Goal: Task Accomplishment & Management: Complete application form

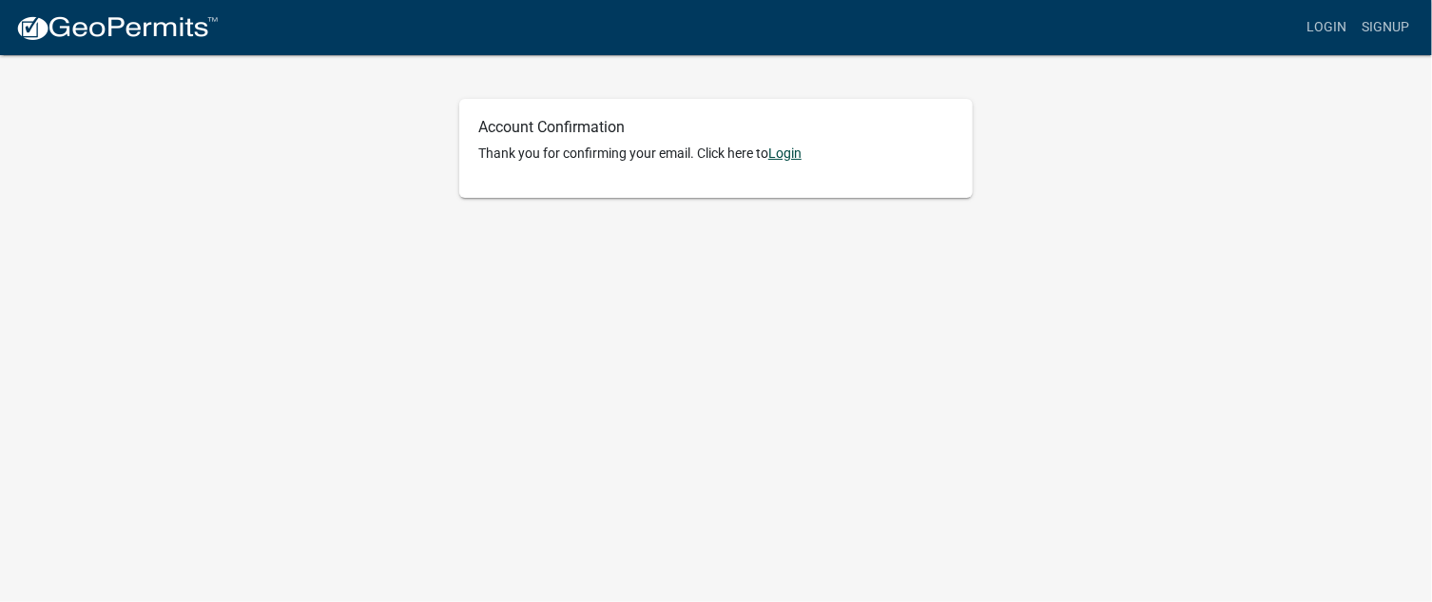
click at [778, 156] on link "Login" at bounding box center [784, 152] width 33 height 15
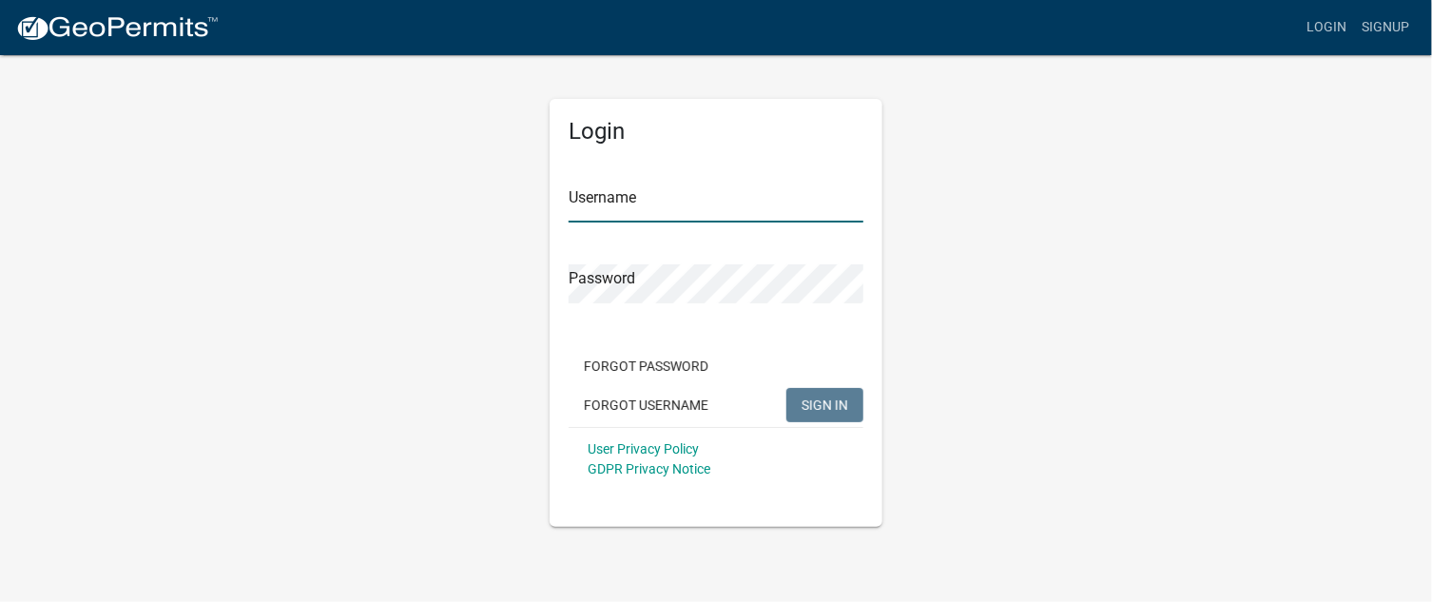
click at [610, 201] on input "Username" at bounding box center [716, 203] width 295 height 39
type input "capcity"
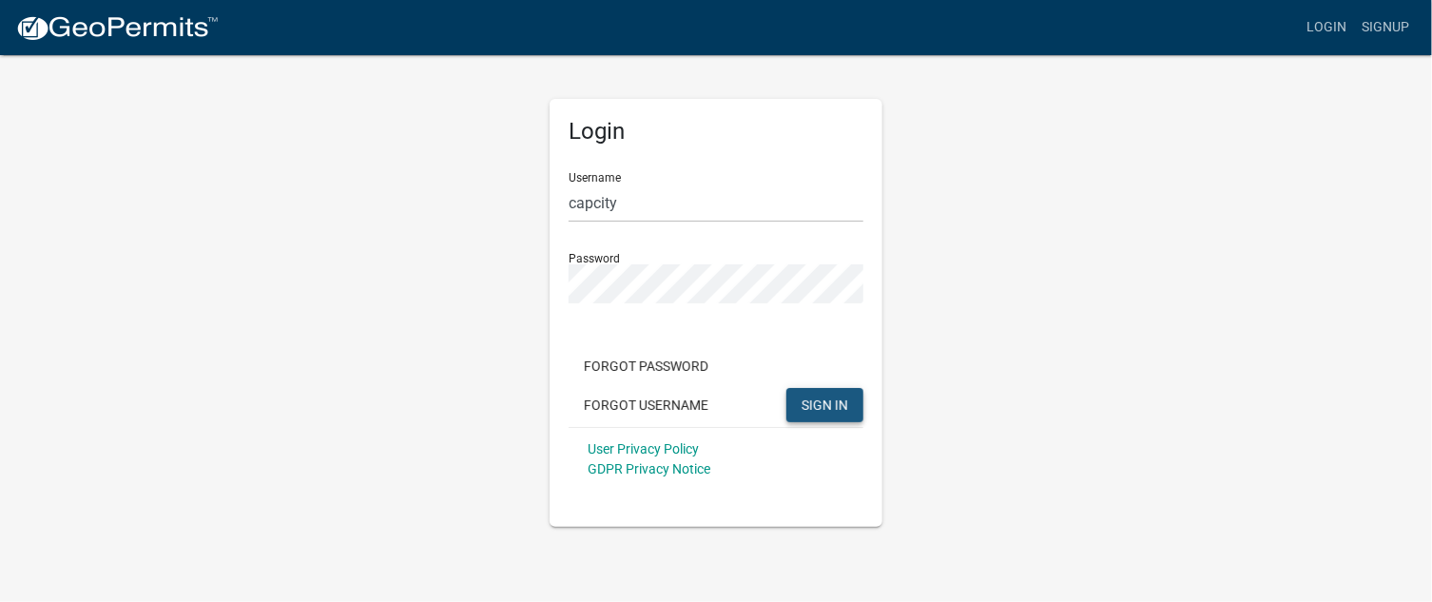
click at [811, 408] on span "SIGN IN" at bounding box center [825, 404] width 47 height 15
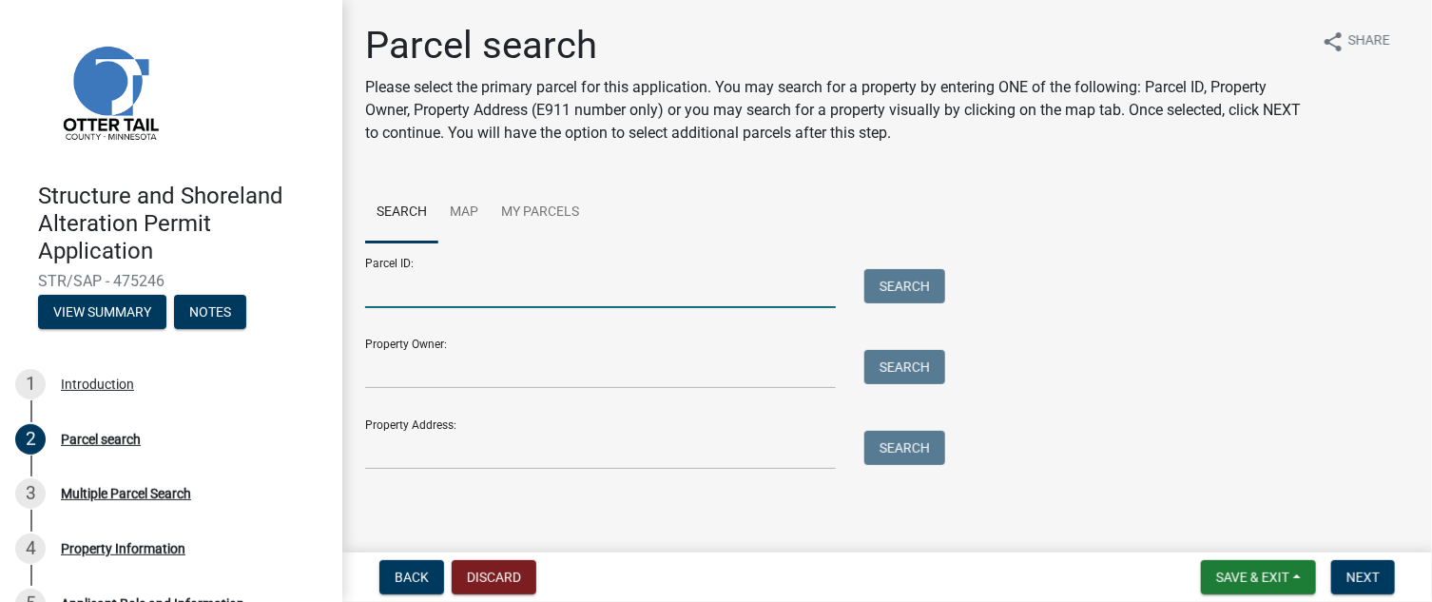
click at [452, 292] on input "Parcel ID:" at bounding box center [600, 288] width 471 height 39
click at [507, 290] on input "Parcel ID:" at bounding box center [600, 288] width 471 height 39
click at [453, 288] on input "Parcel ID:" at bounding box center [600, 288] width 471 height 39
click at [882, 280] on button "Search" at bounding box center [904, 286] width 81 height 34
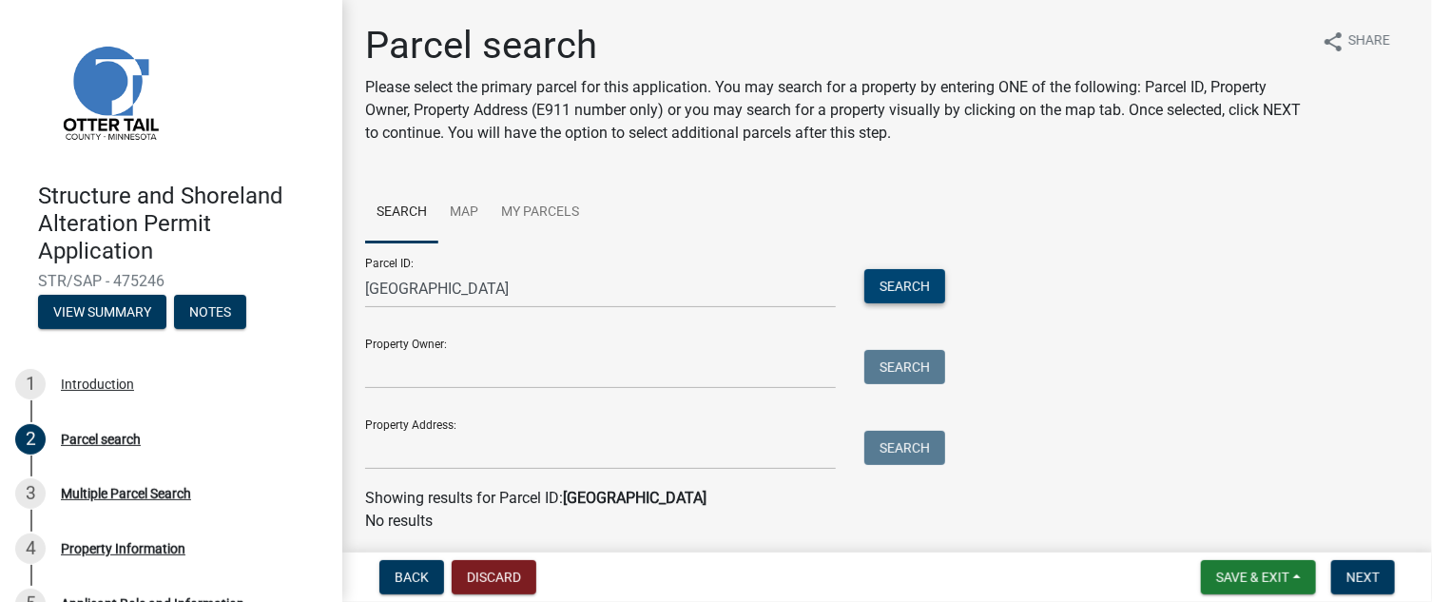
scroll to position [61, 0]
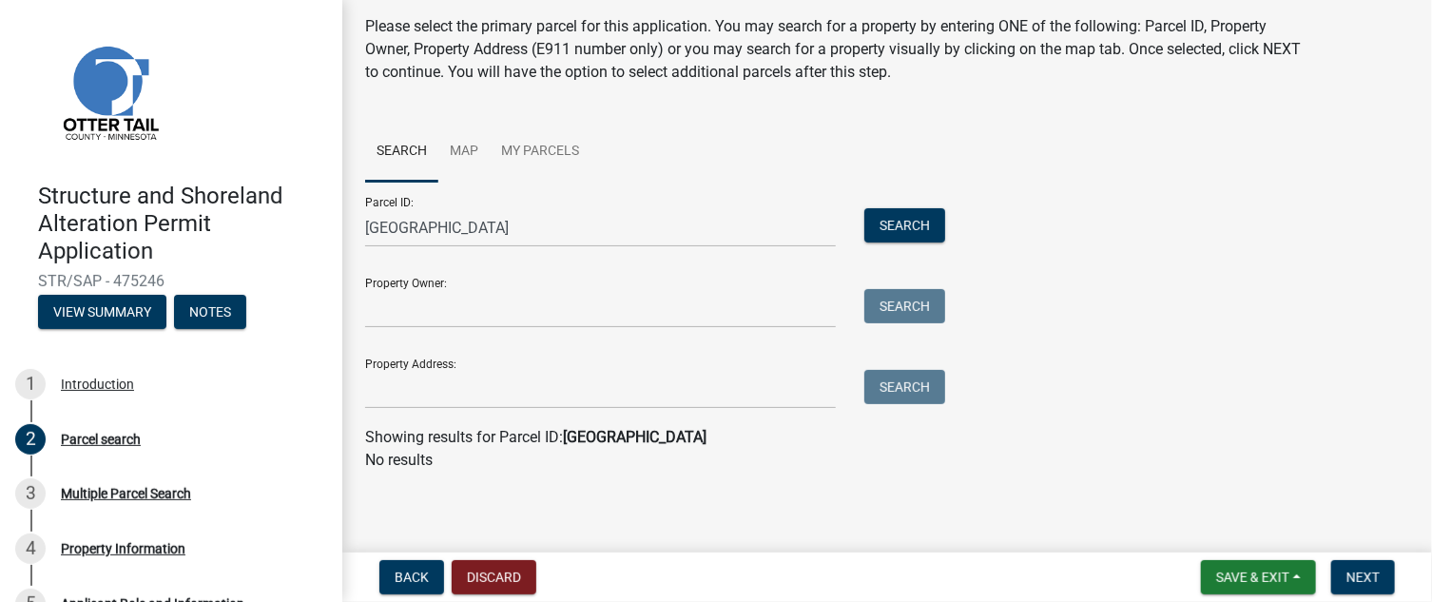
click at [609, 439] on strong "43783 inlet beach" at bounding box center [635, 437] width 144 height 18
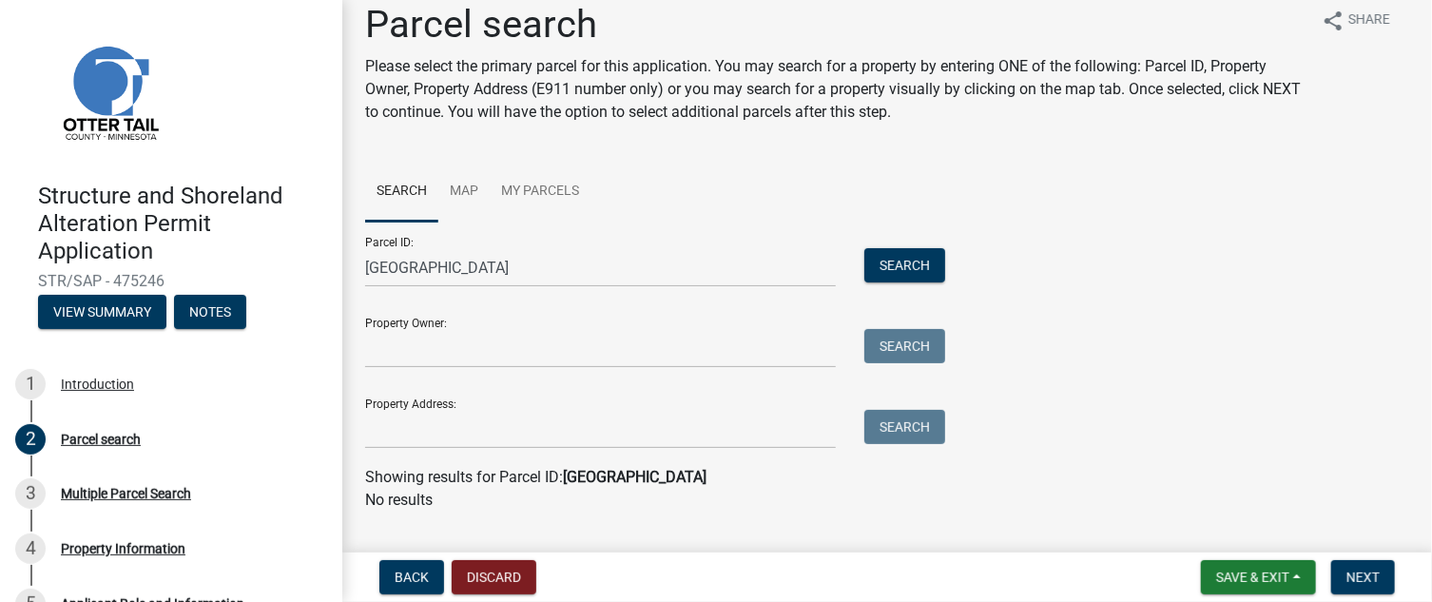
scroll to position [0, 0]
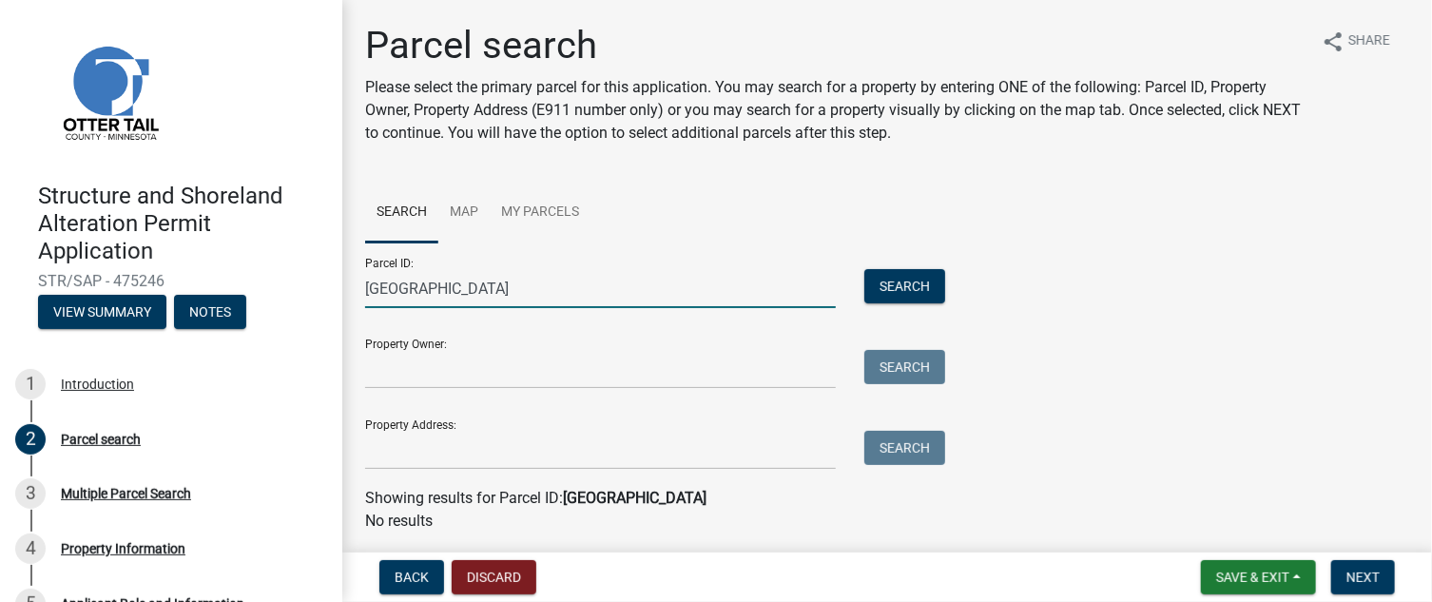
click at [581, 275] on input "43783 inlet beach" at bounding box center [600, 288] width 471 height 39
click at [898, 287] on button "Search" at bounding box center [904, 286] width 81 height 34
drag, startPoint x: 537, startPoint y: 292, endPoint x: 414, endPoint y: 312, distance: 125.2
click at [414, 312] on form "Parcel ID: 43783 inlet beach rd Search Property Owner: Search Property Address:…" at bounding box center [650, 355] width 571 height 227
type input "43783"
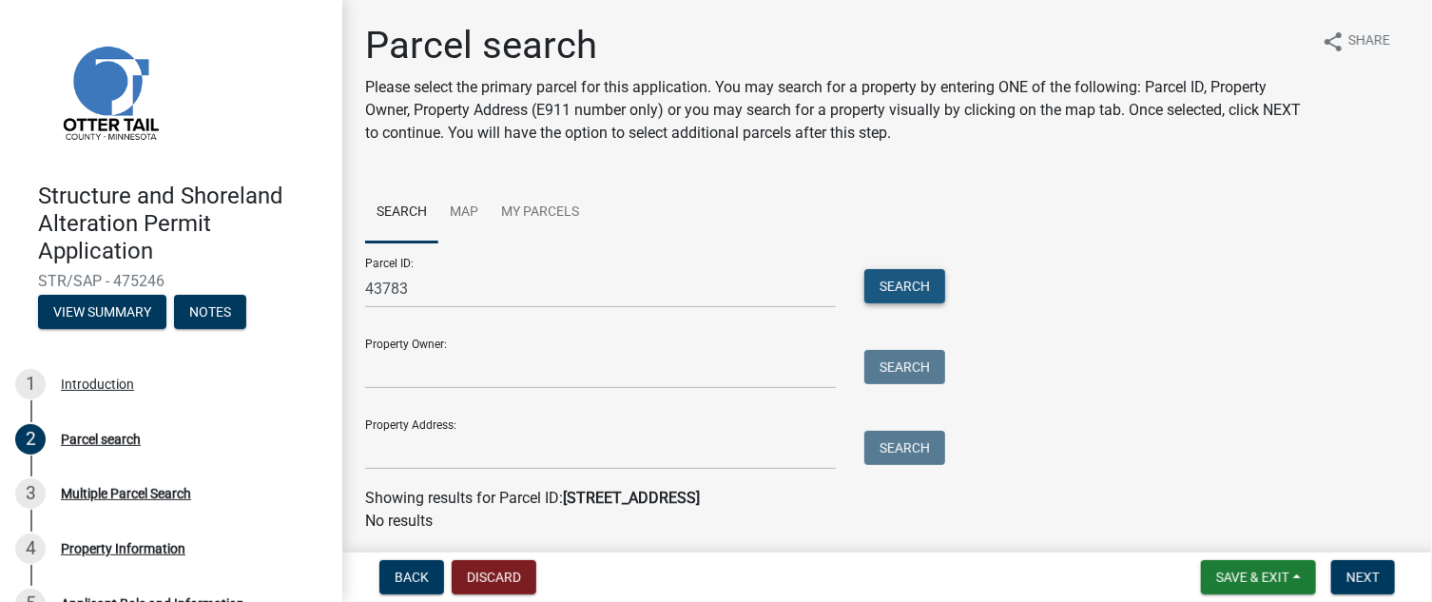
click at [933, 285] on button "Search" at bounding box center [904, 286] width 81 height 34
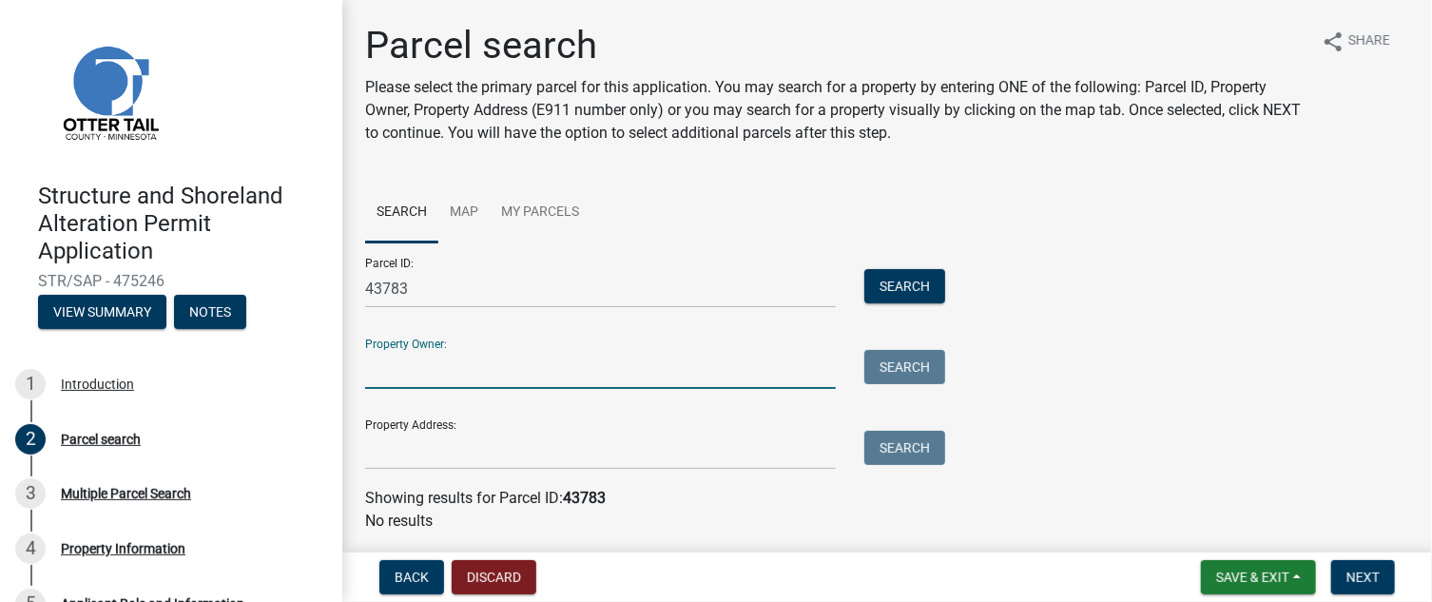
click at [520, 364] on input "Property Owner:" at bounding box center [600, 369] width 471 height 39
click at [823, 285] on input "43783" at bounding box center [600, 288] width 471 height 39
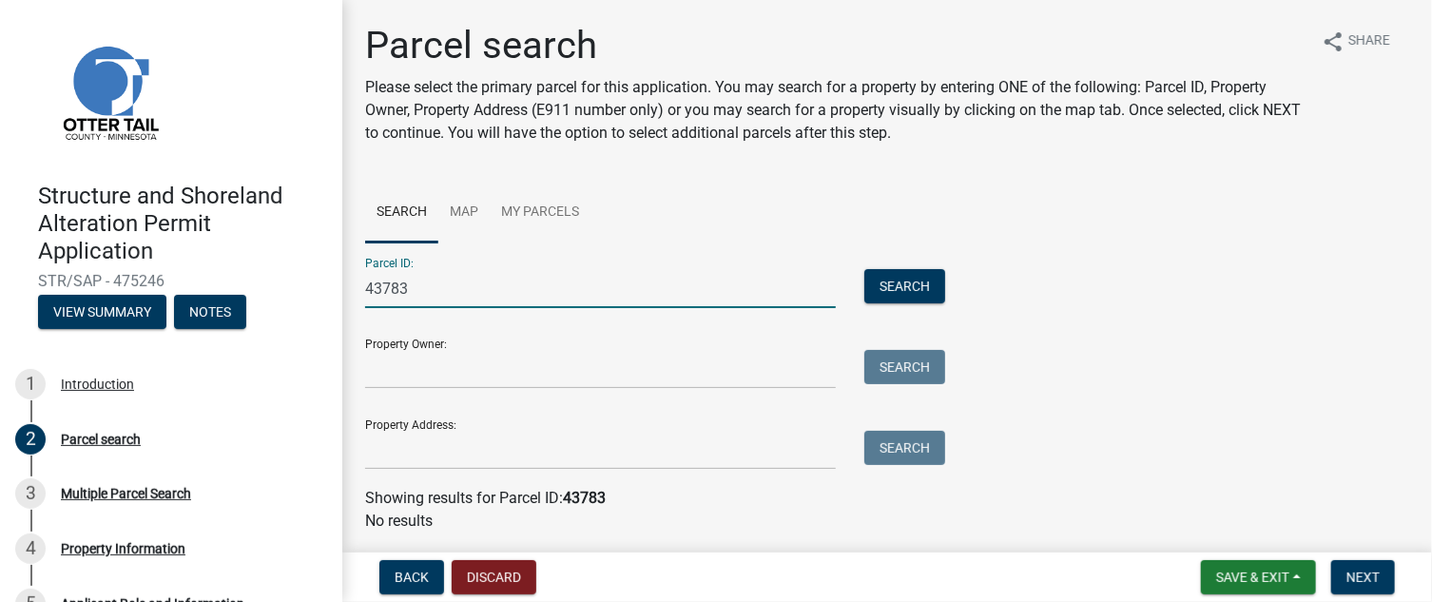
drag, startPoint x: 803, startPoint y: 294, endPoint x: 756, endPoint y: 303, distance: 47.6
click at [797, 294] on input "43783" at bounding box center [600, 288] width 471 height 39
drag, startPoint x: 440, startPoint y: 284, endPoint x: 317, endPoint y: 282, distance: 123.6
click at [317, 287] on div "Structure and Shoreland Alteration Permit Application STR/SAP - 475246 View Sum…" at bounding box center [716, 301] width 1432 height 602
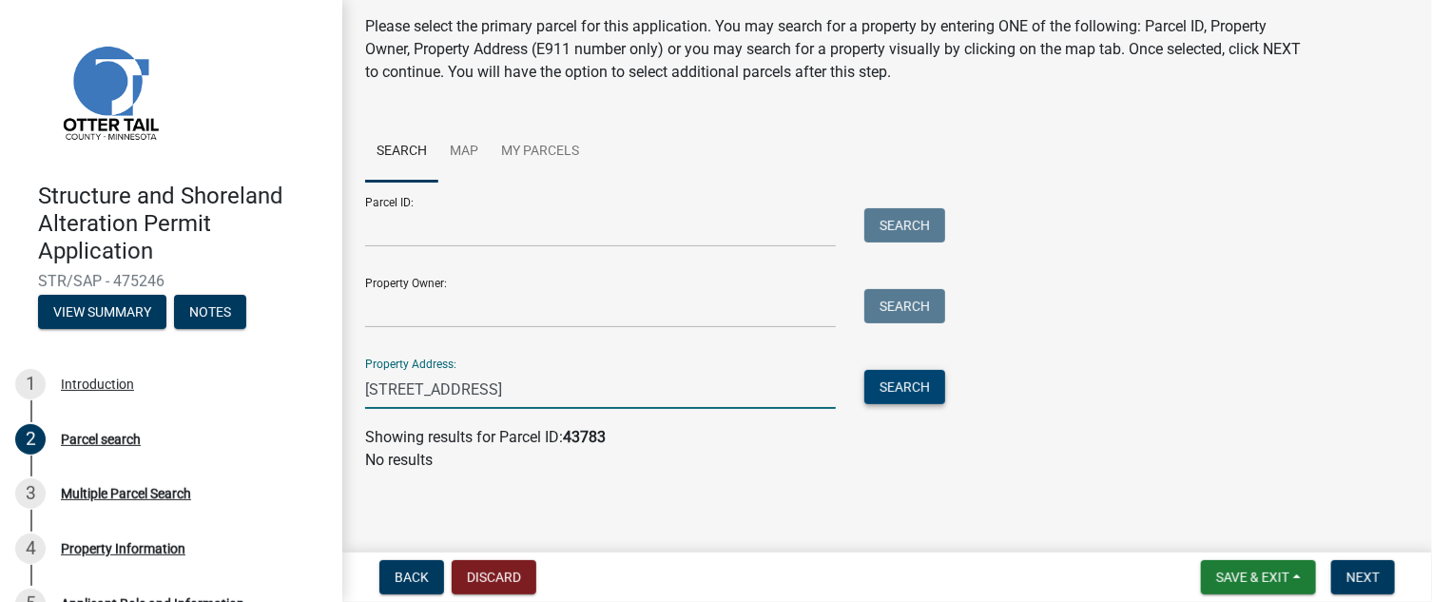
type input "43783 inlet beach rd"
click at [913, 389] on button "Search" at bounding box center [904, 387] width 81 height 34
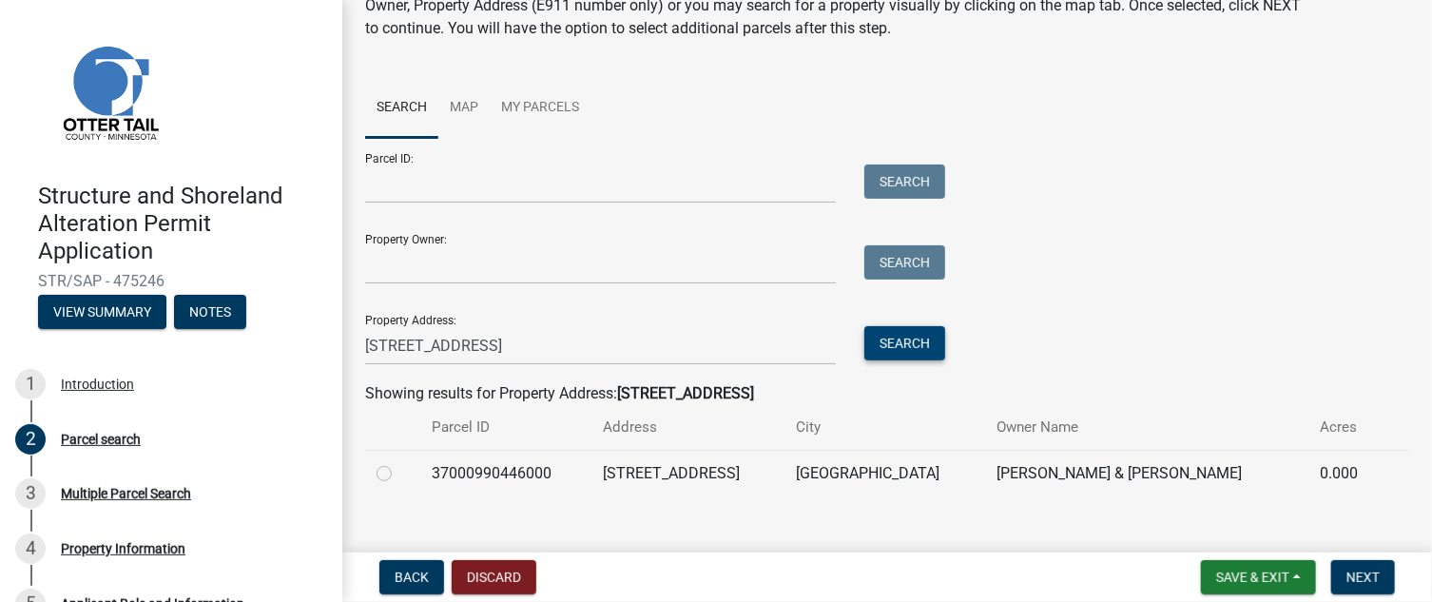
scroll to position [128, 0]
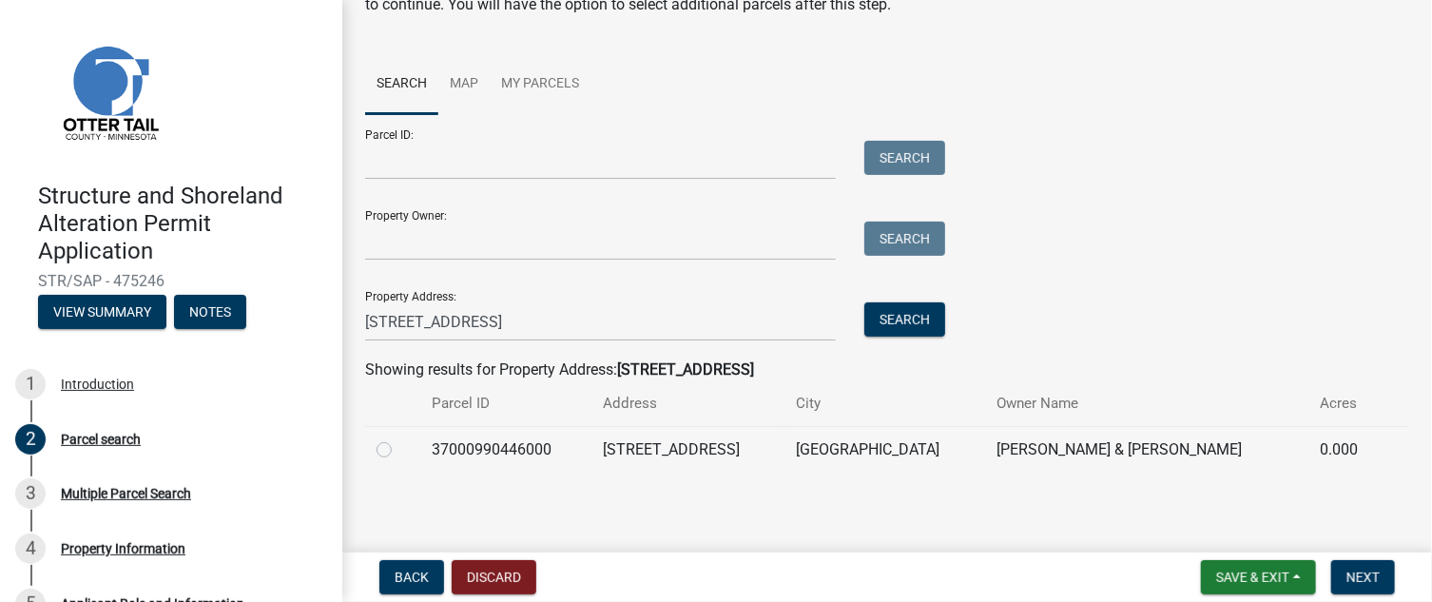
drag, startPoint x: 375, startPoint y: 444, endPoint x: 389, endPoint y: 444, distance: 14.3
click at [381, 444] on td at bounding box center [392, 449] width 55 height 47
click at [399, 438] on label at bounding box center [399, 438] width 0 height 0
click at [399, 444] on input "radio" at bounding box center [405, 444] width 12 height 12
radio input "true"
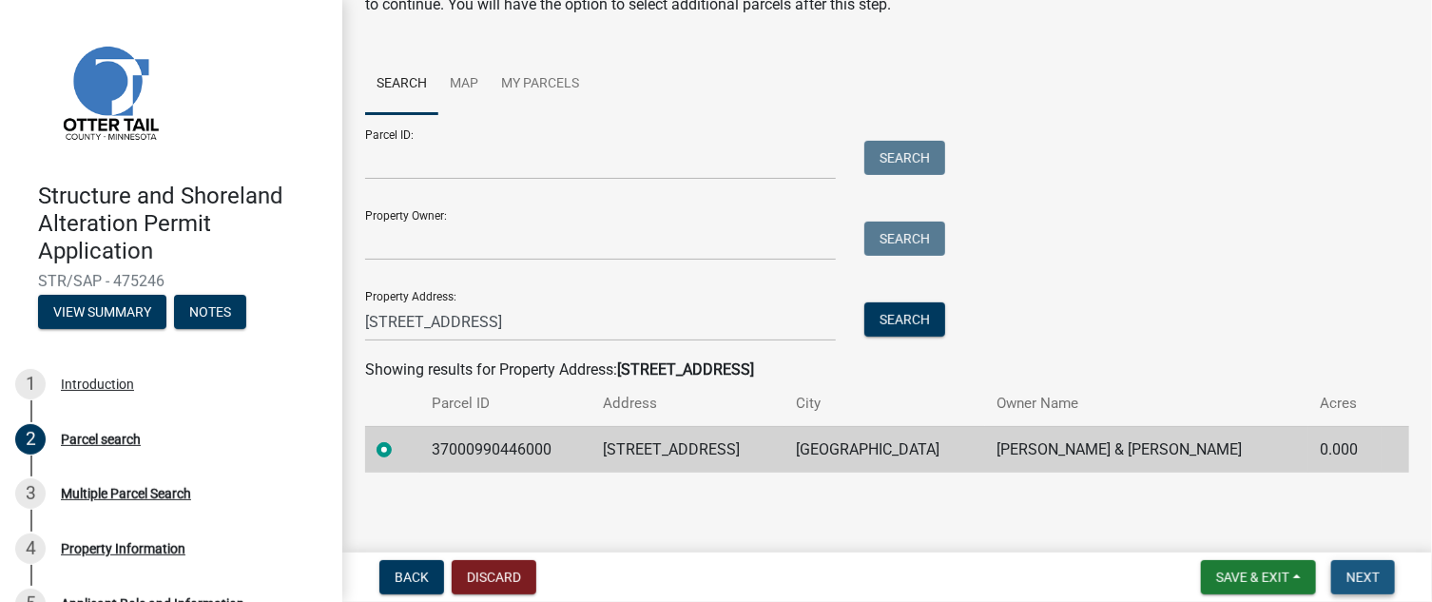
click at [1382, 582] on button "Next" at bounding box center [1363, 577] width 64 height 34
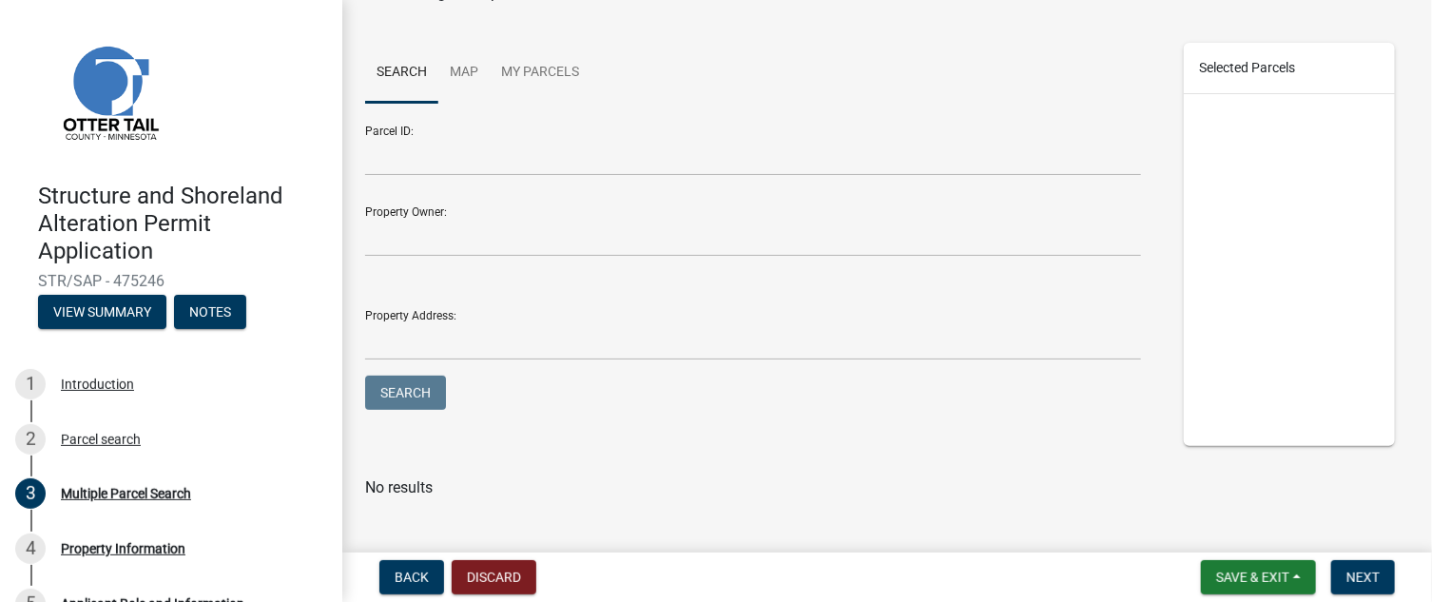
scroll to position [213, 0]
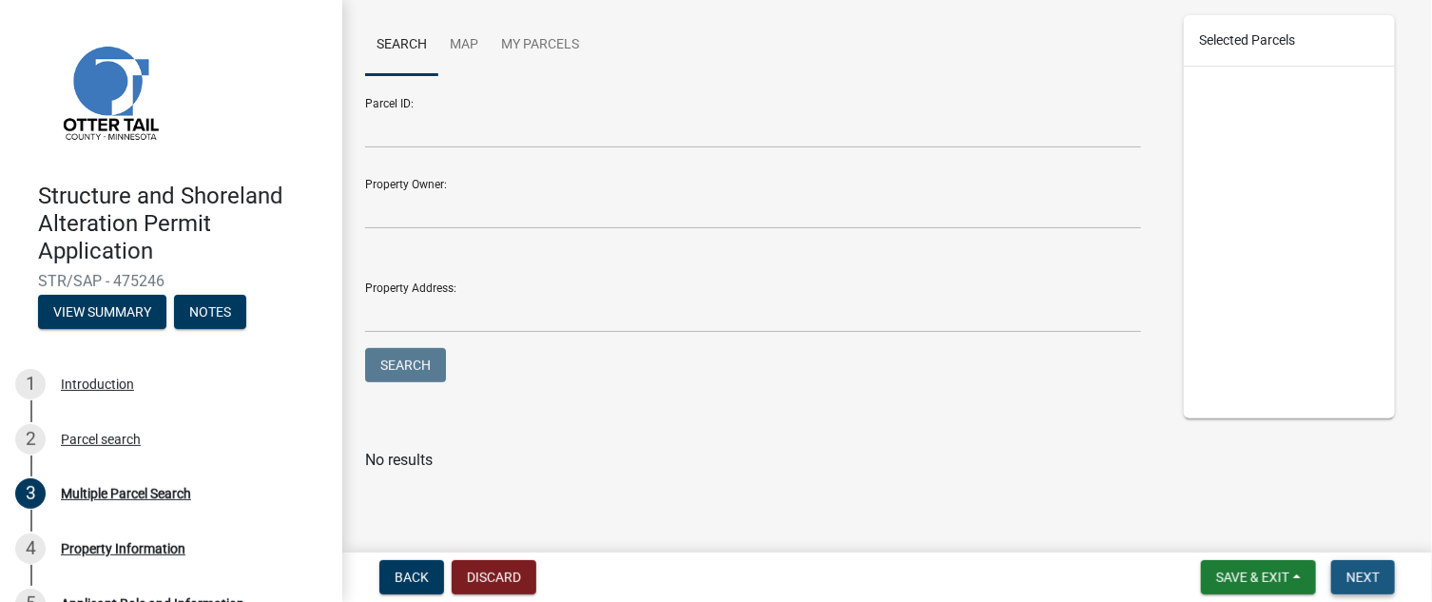
click at [1372, 580] on span "Next" at bounding box center [1363, 577] width 33 height 15
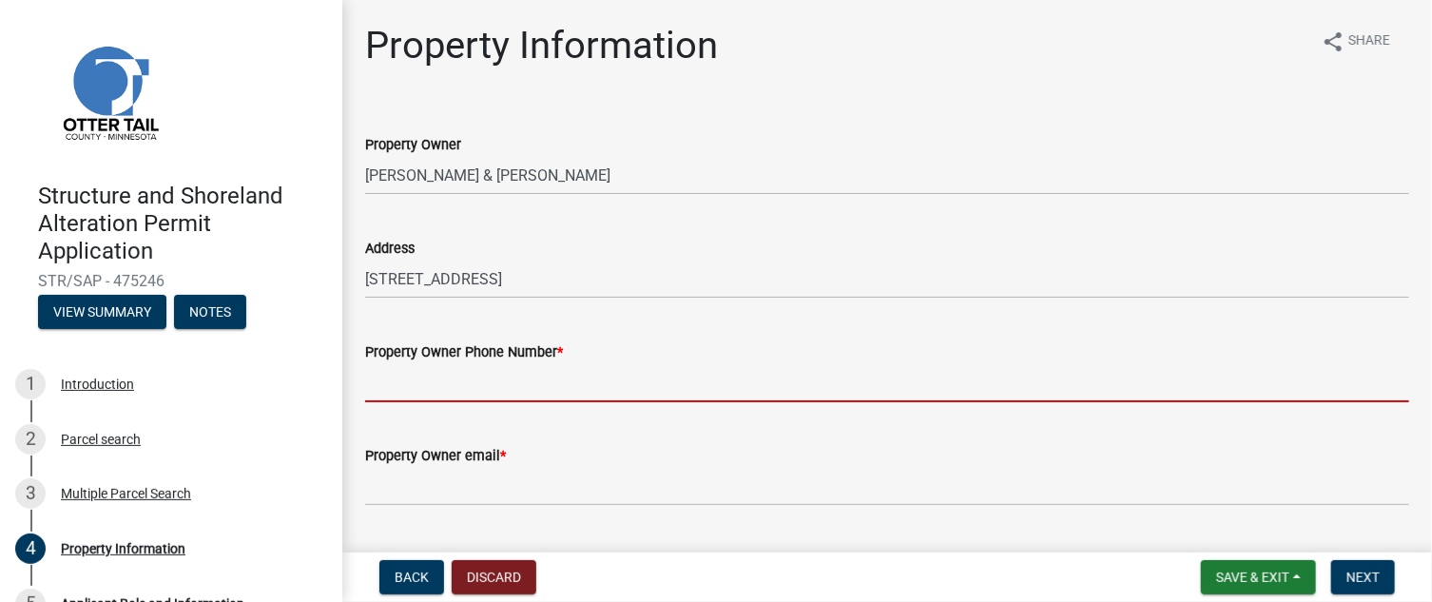
click at [578, 377] on input "Property Owner Phone Number *" at bounding box center [887, 382] width 1044 height 39
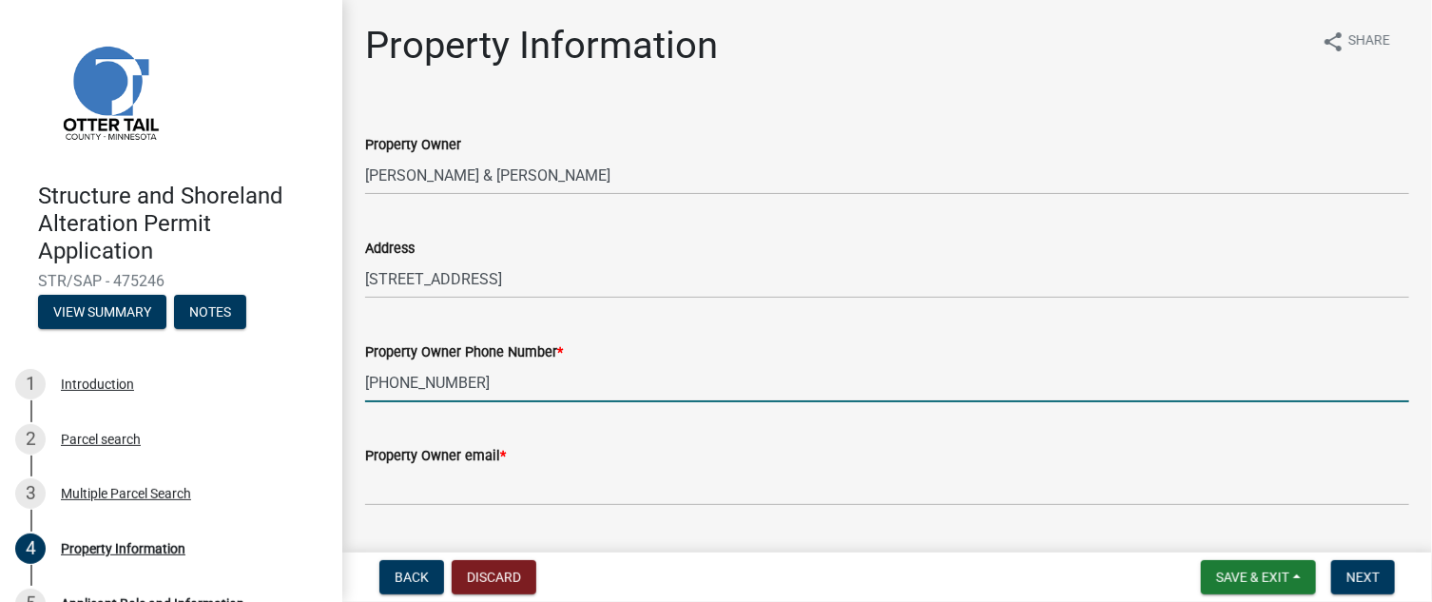
type input "651-323-3113"
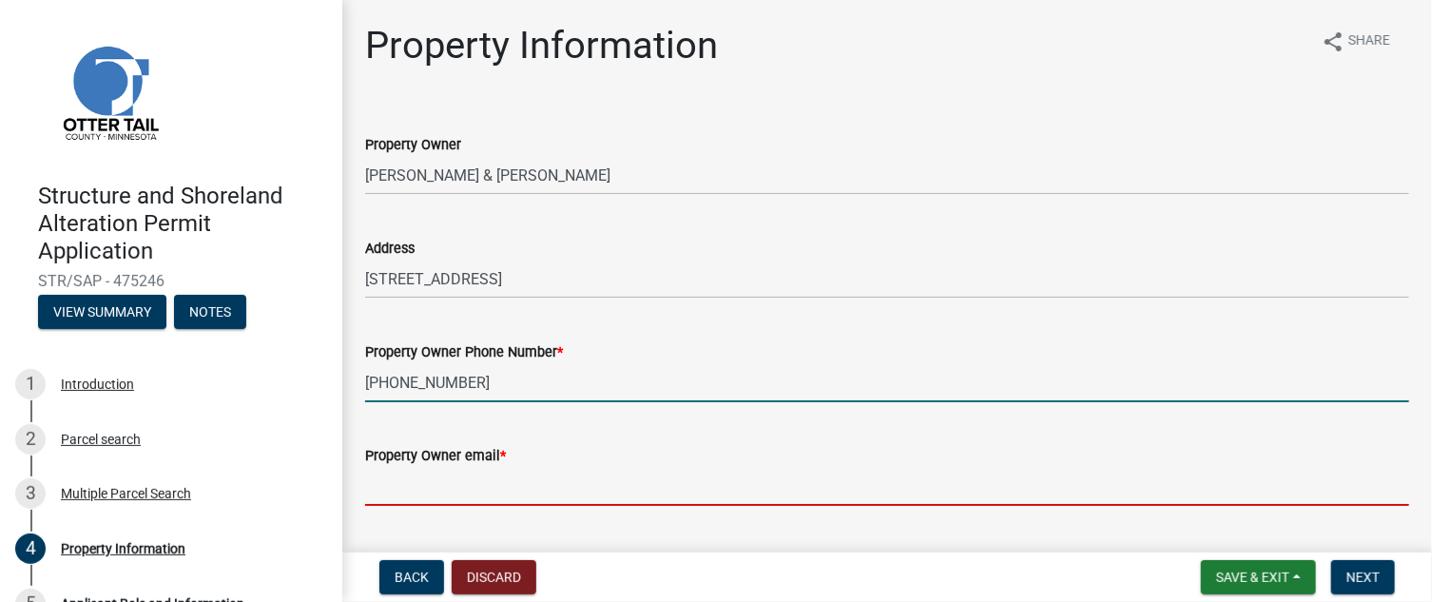
click at [718, 482] on input "Property Owner email *" at bounding box center [887, 486] width 1044 height 39
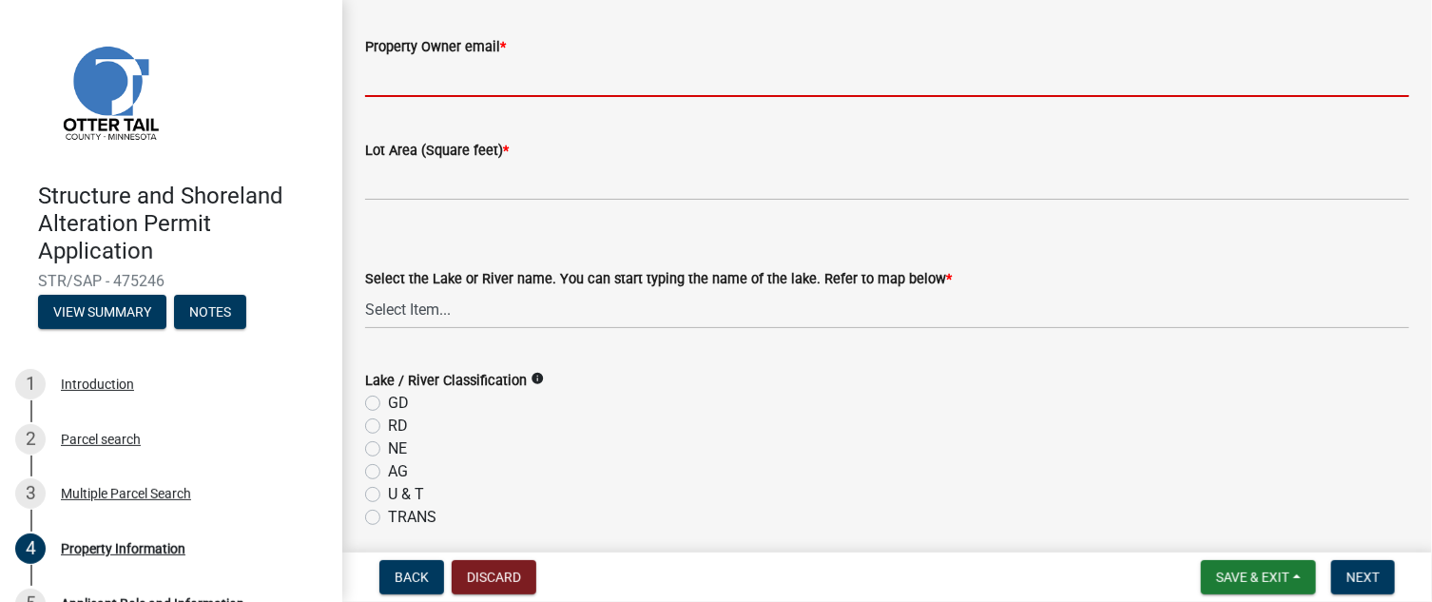
scroll to position [380, 0]
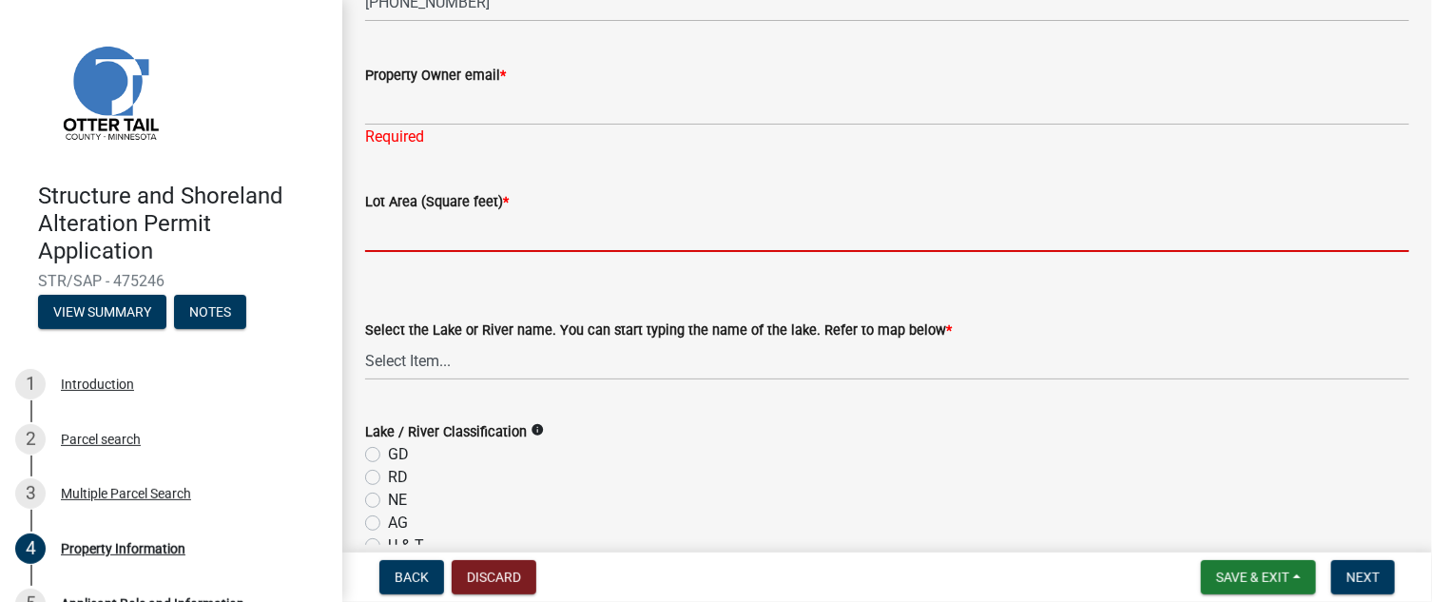
click at [452, 209] on form "Lot Area (Square feet) *" at bounding box center [887, 221] width 1044 height 62
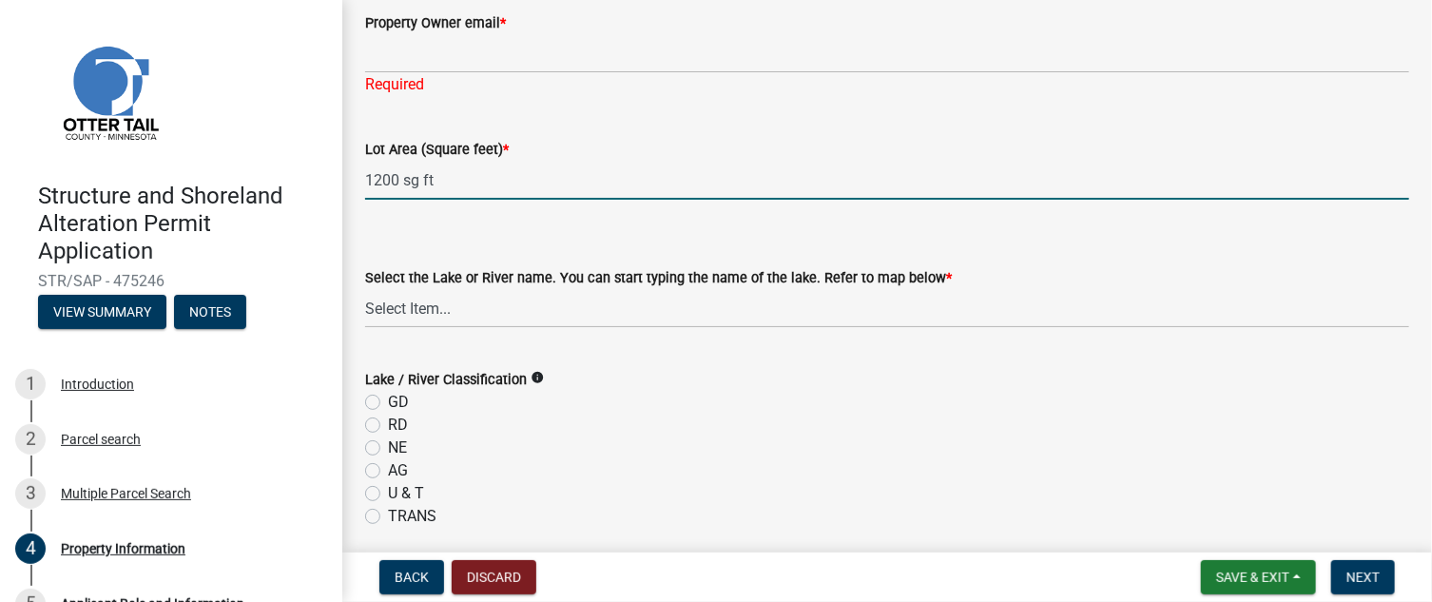
scroll to position [475, 0]
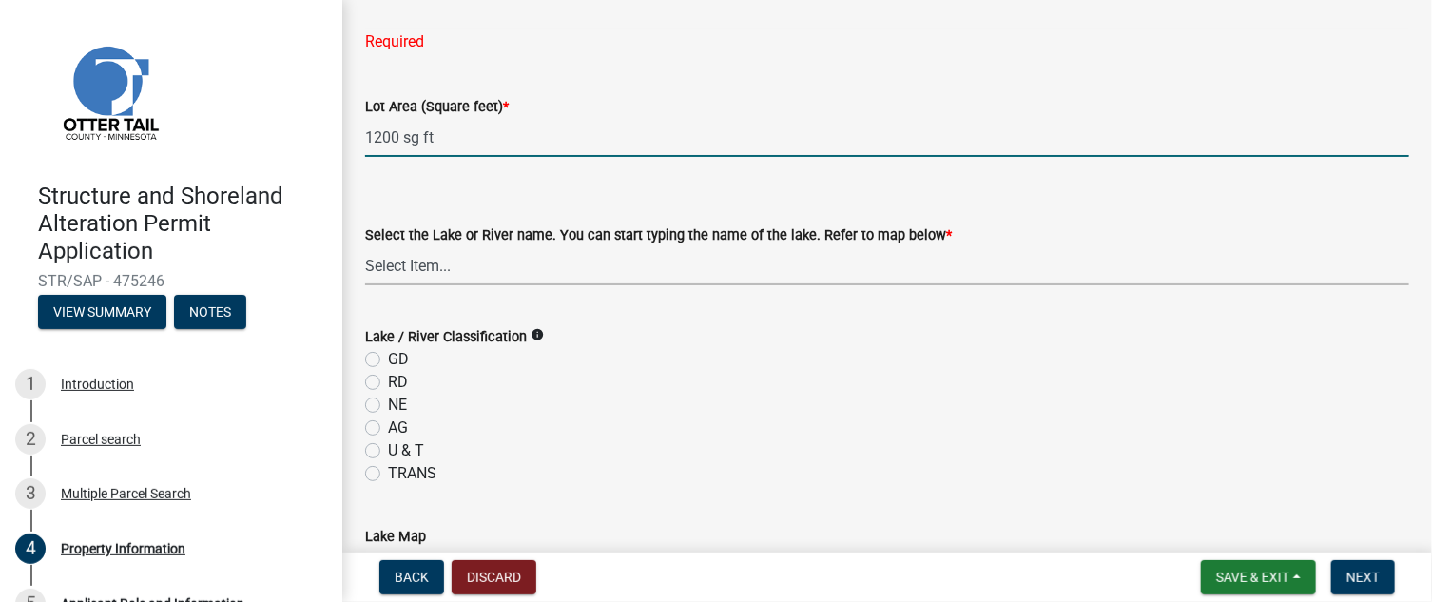
type input "1200"
click at [483, 267] on select "Select Item... None Adley 56-031 Albert 56-118 Alfred 56-600 Alice 56-244 Alice…" at bounding box center [887, 265] width 1044 height 39
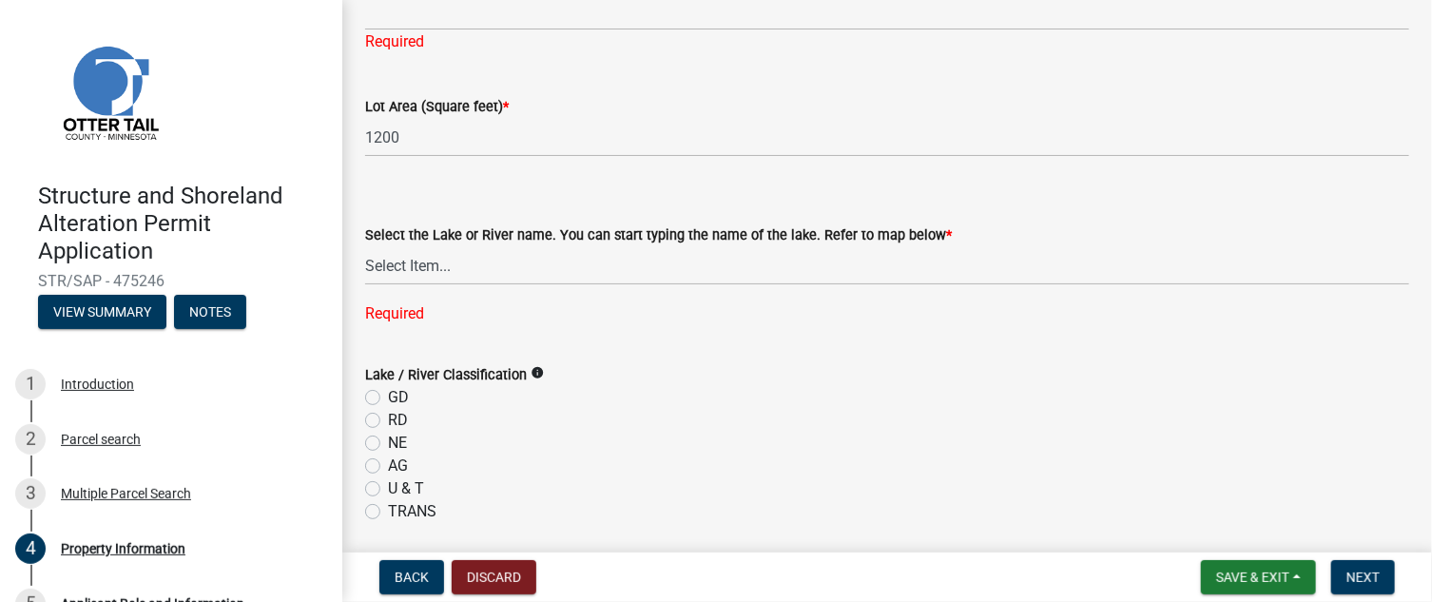
click at [795, 389] on div "Lake / River Classification info GD RD NE AG U & T TRANS" at bounding box center [887, 443] width 1044 height 160
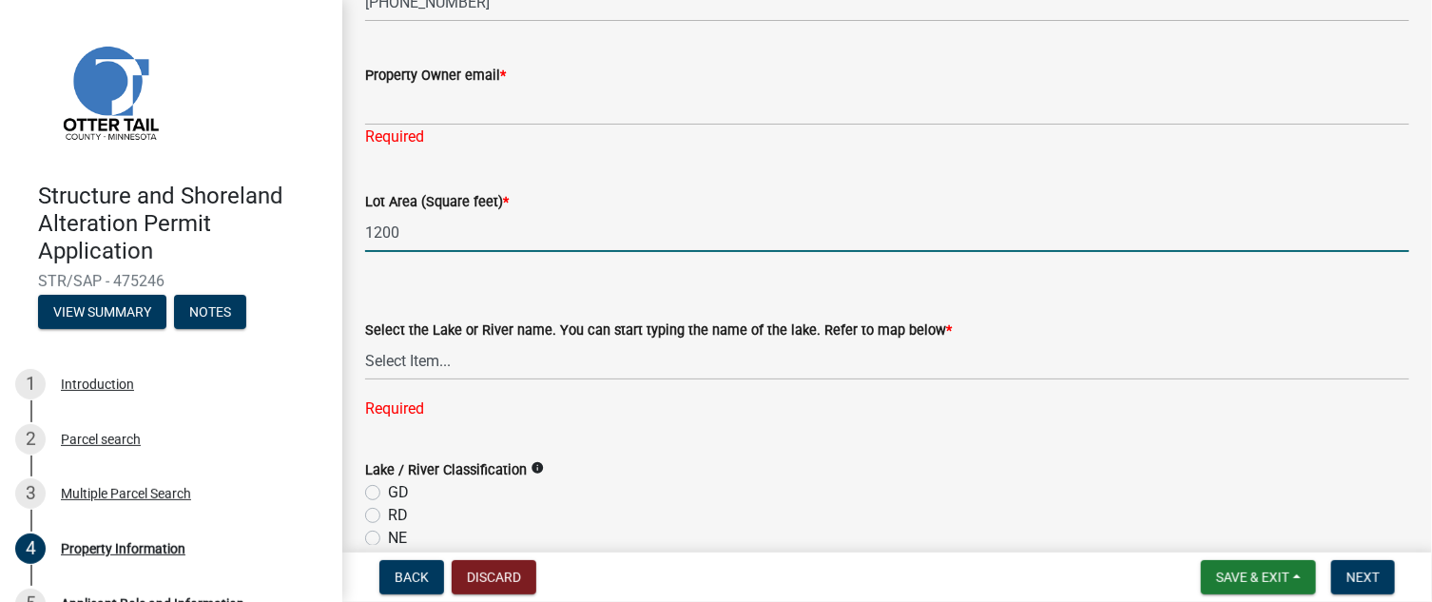
scroll to position [285, 0]
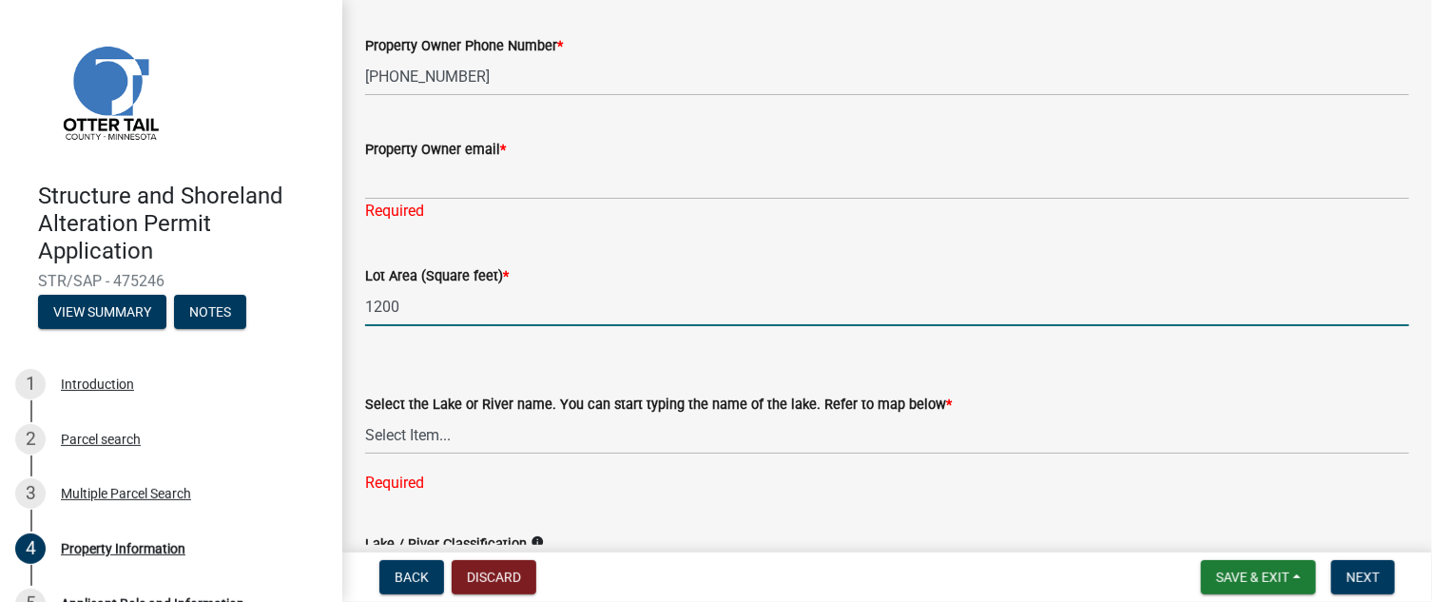
drag, startPoint x: 418, startPoint y: 239, endPoint x: 347, endPoint y: 255, distance: 73.1
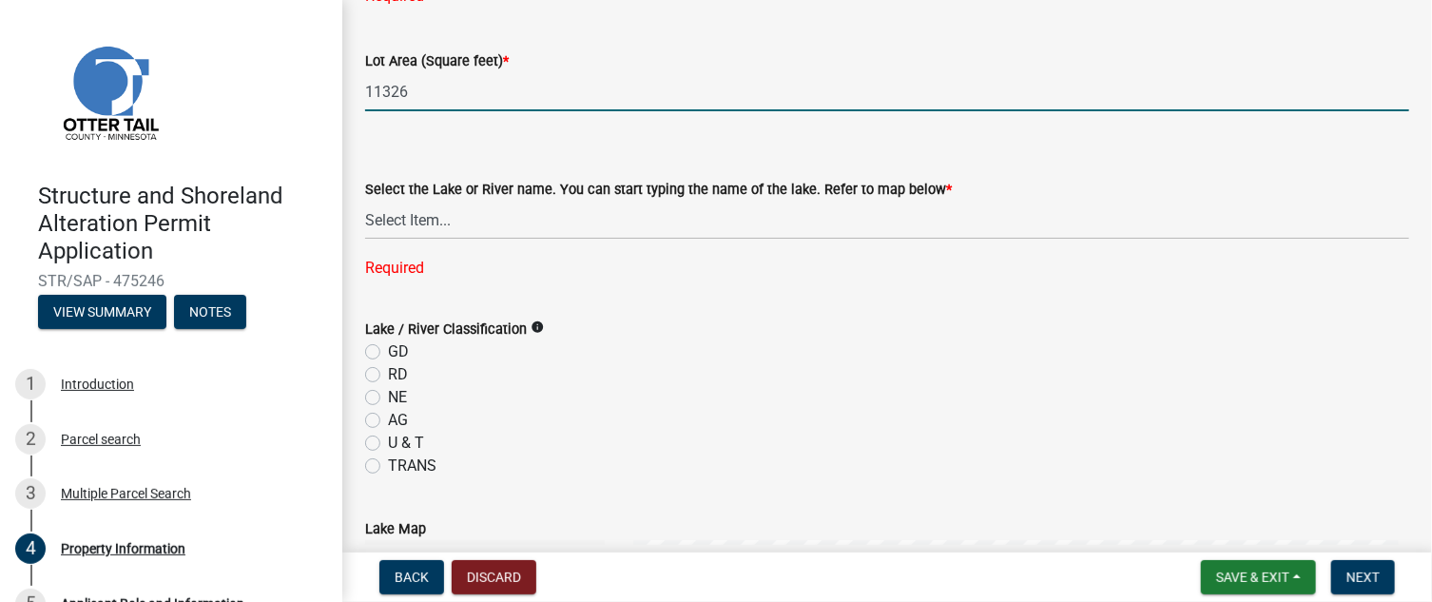
scroll to position [475, 0]
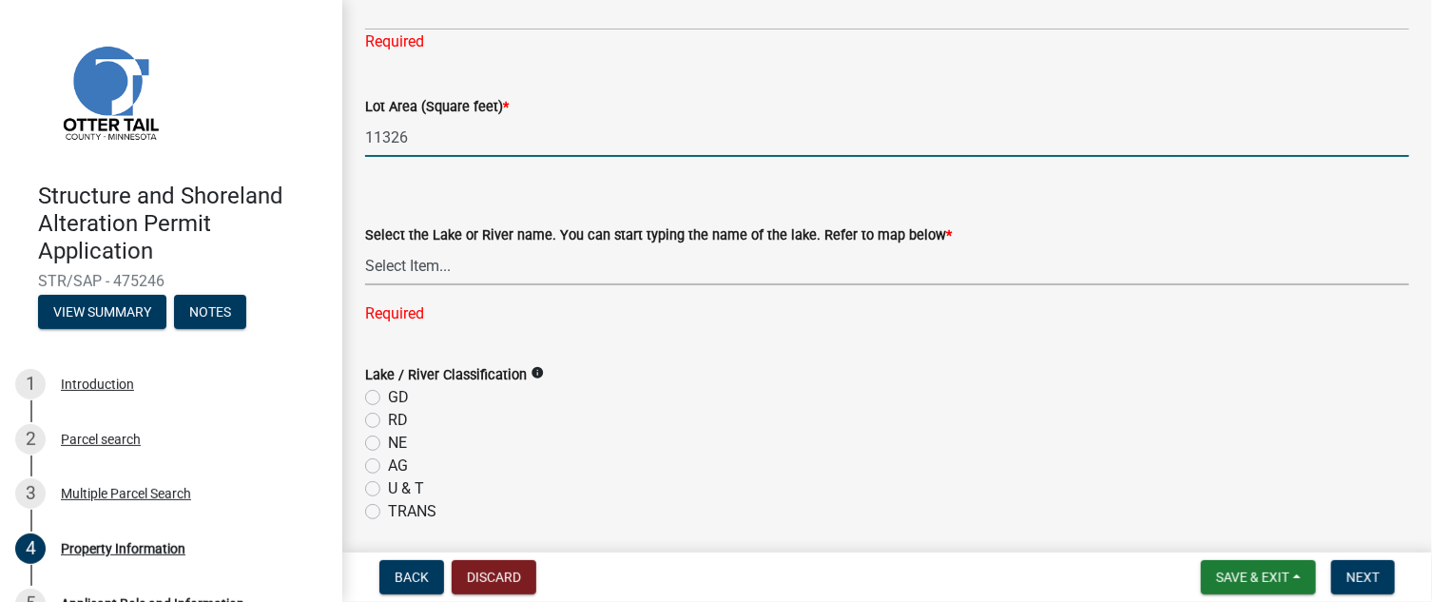
type input "11326"
click at [512, 261] on select "Select Item... None Adley 56-031 Albert 56-118 Alfred 56-600 Alice 56-244 Alice…" at bounding box center [887, 265] width 1044 height 39
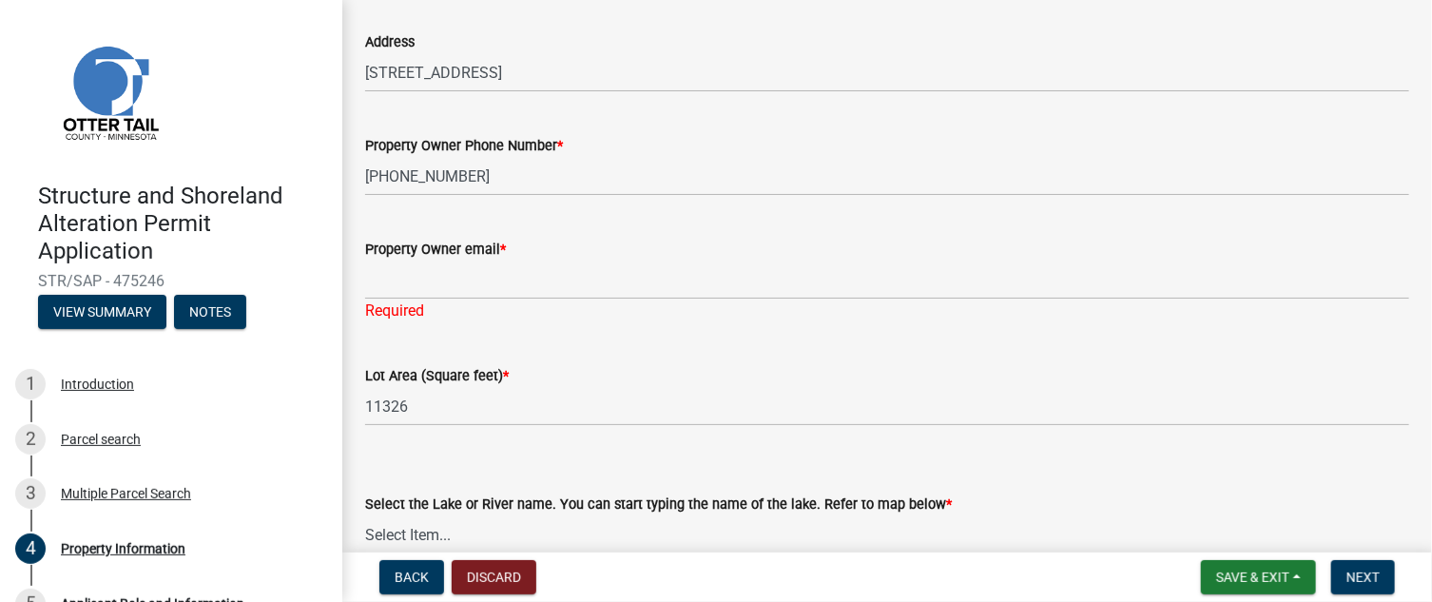
scroll to position [380, 0]
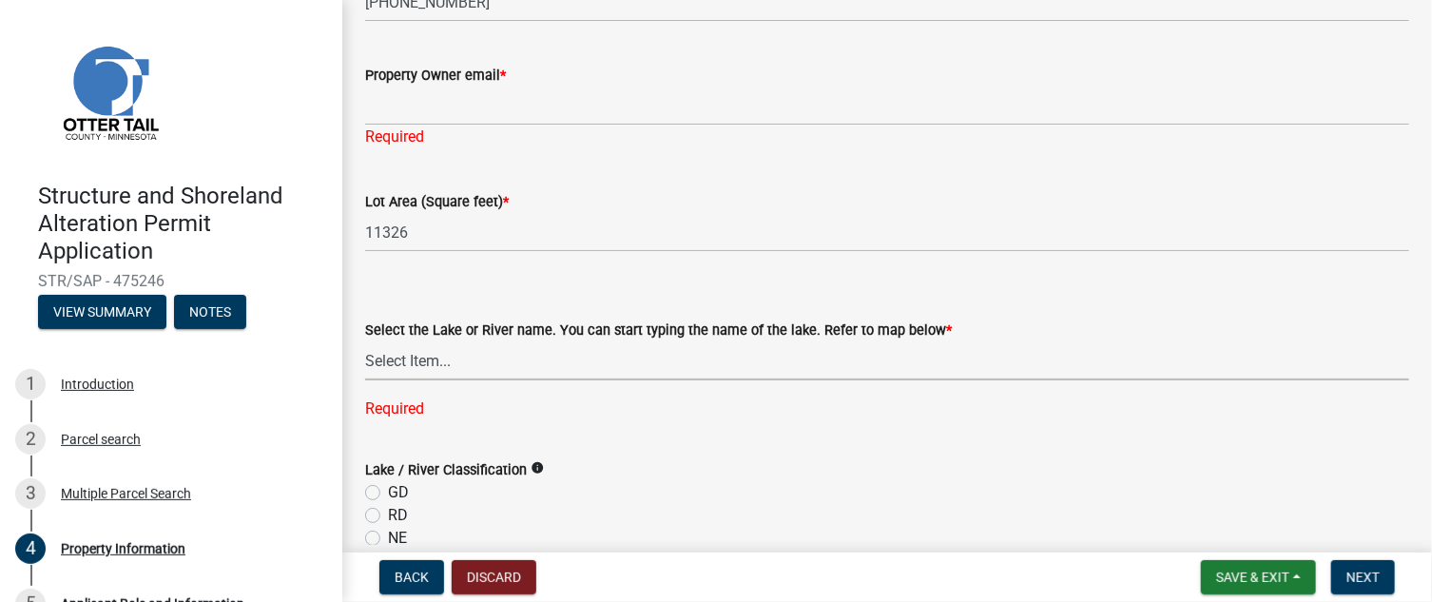
click at [533, 365] on select "Select Item... None Adley 56-031 Albert 56-118 Alfred 56-600 Alice 56-244 Alice…" at bounding box center [887, 360] width 1044 height 39
click at [365, 341] on select "Select Item... None Adley 56-031 Albert 56-118 Alfred 56-600 Alice 56-244 Alice…" at bounding box center [887, 360] width 1044 height 39
select select "26d9dc3a-5afa-4bd9-b8d6-98f5eeaf68e9"
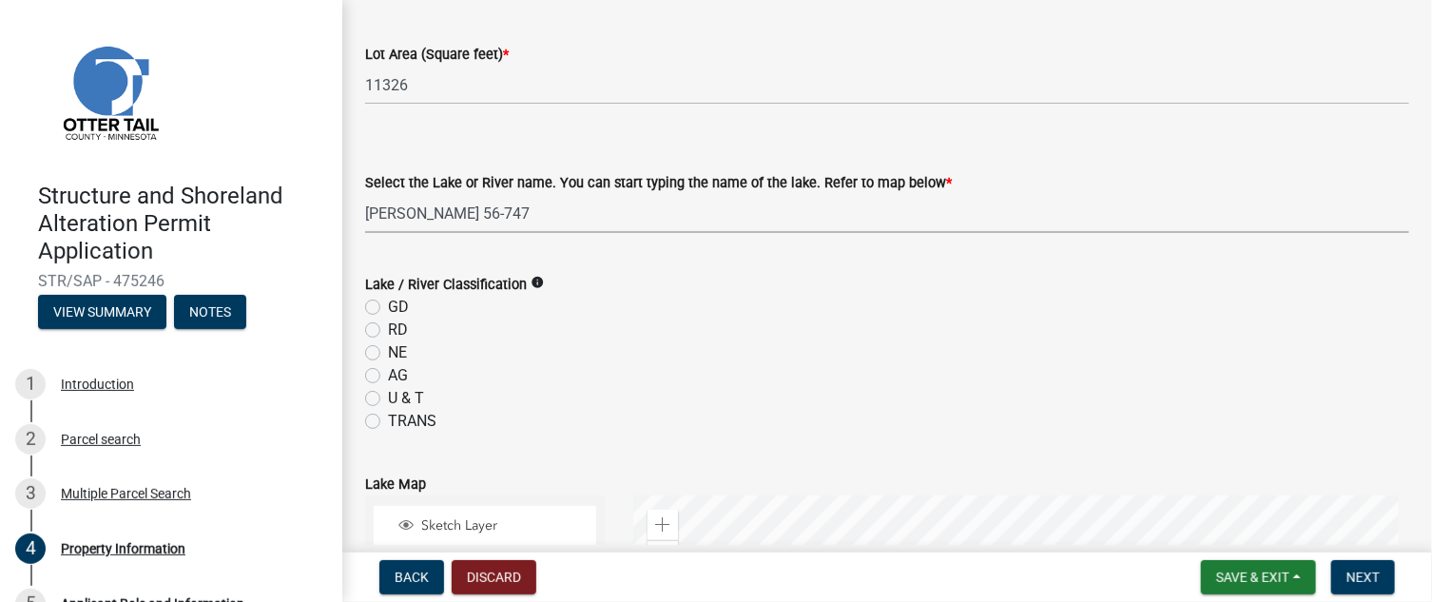
scroll to position [475, 0]
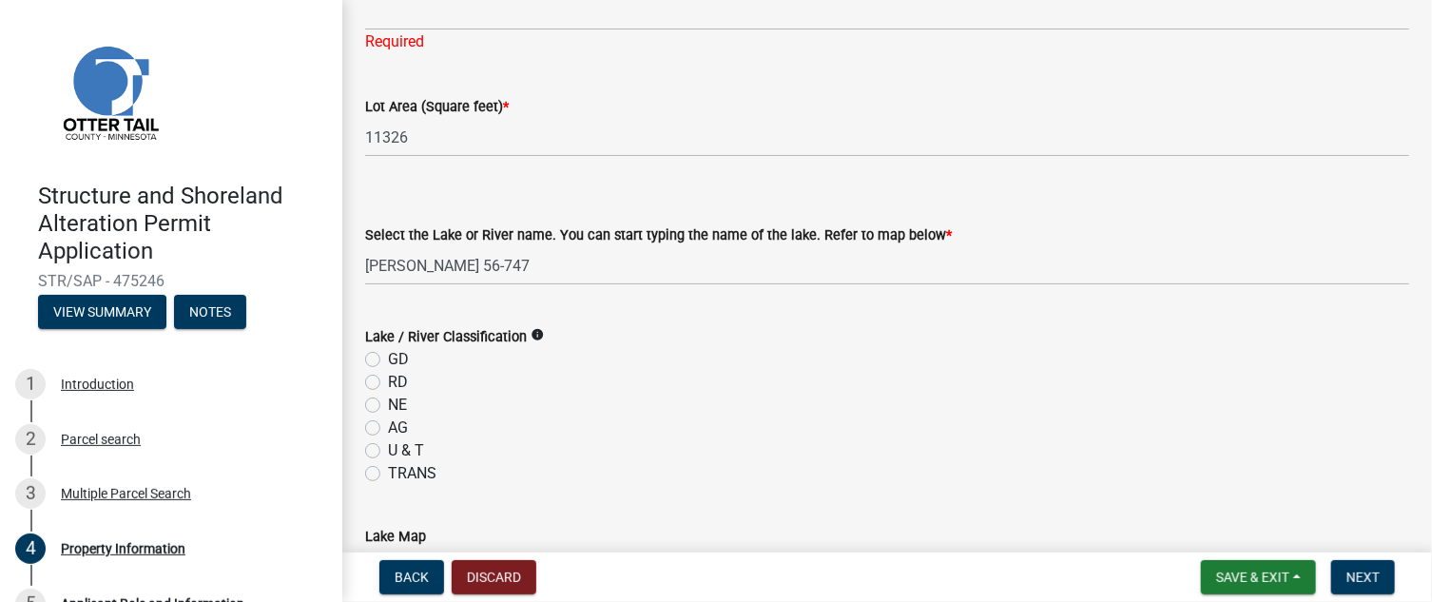
click at [388, 378] on label "RD" at bounding box center [398, 382] width 20 height 23
click at [388, 378] on input "RD" at bounding box center [394, 377] width 12 height 12
radio input "true"
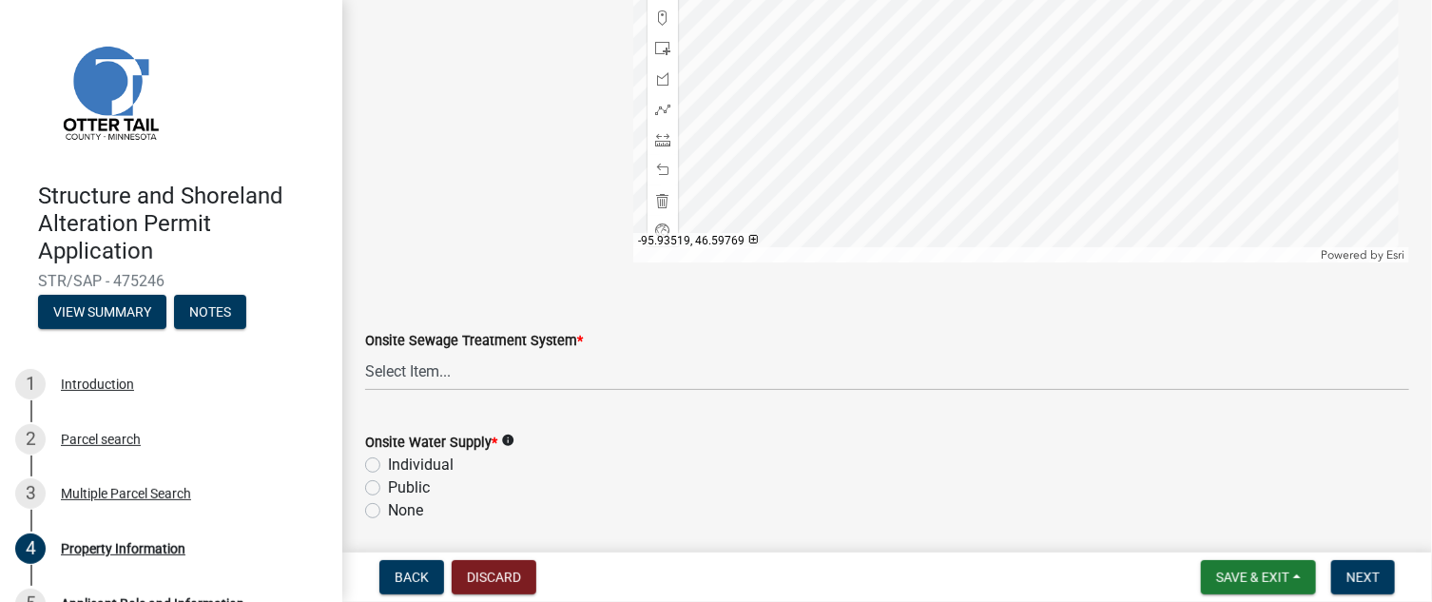
scroll to position [1331, 0]
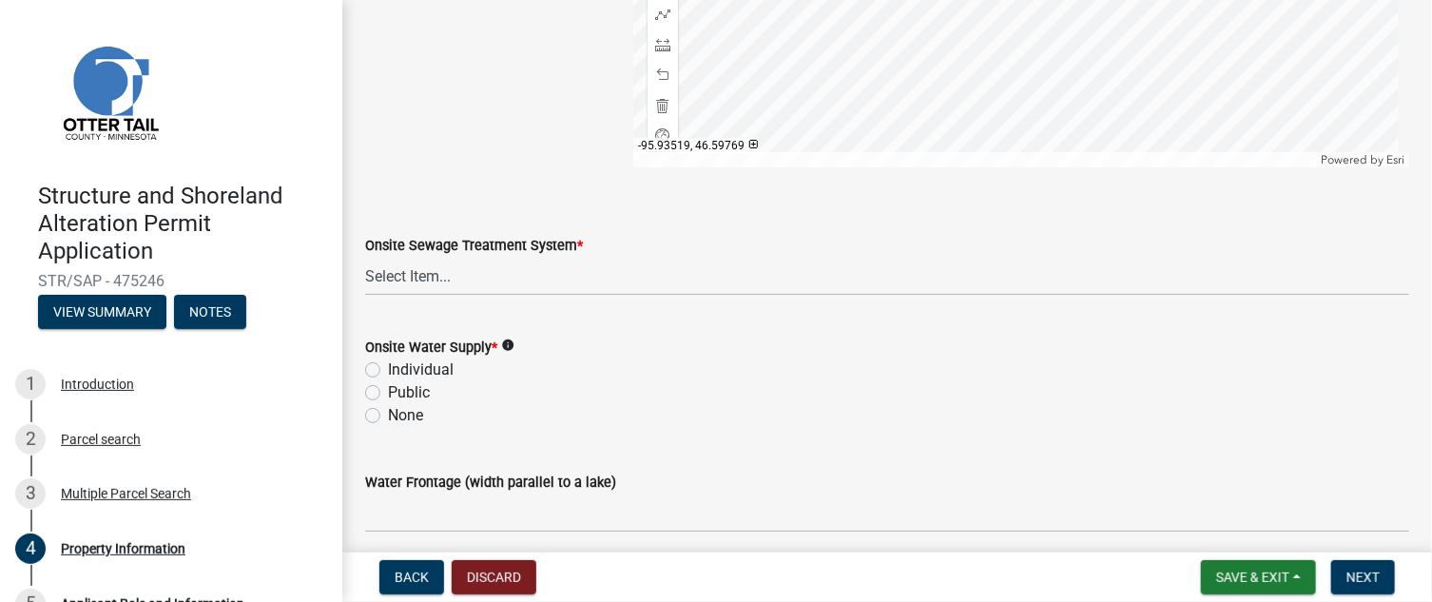
click at [388, 373] on label "Individual" at bounding box center [421, 369] width 66 height 23
click at [388, 371] on input "Individual" at bounding box center [394, 364] width 12 height 12
radio input "true"
click at [388, 373] on label "Individual" at bounding box center [421, 369] width 66 height 23
click at [388, 371] on input "Individual" at bounding box center [394, 364] width 12 height 12
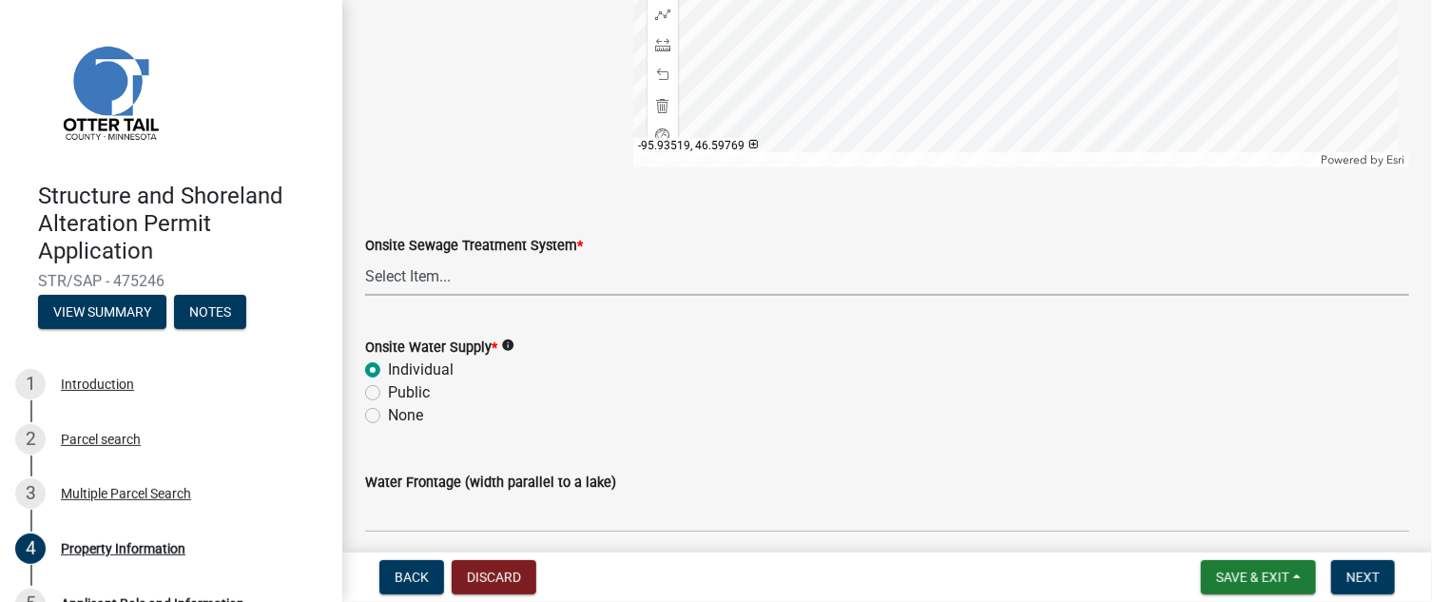
click at [417, 270] on select "Select Item... L&R Certificate of Compliance within 5yrs Compliance Inspection …" at bounding box center [887, 276] width 1044 height 39
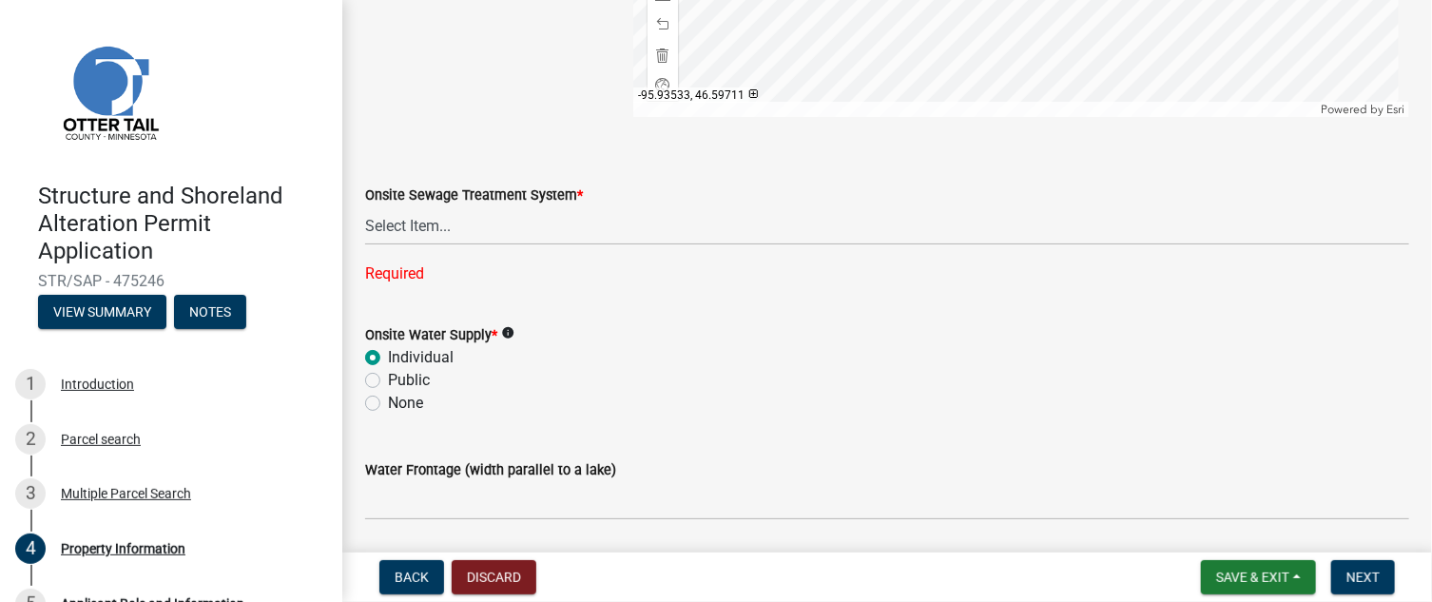
scroll to position [1350, 0]
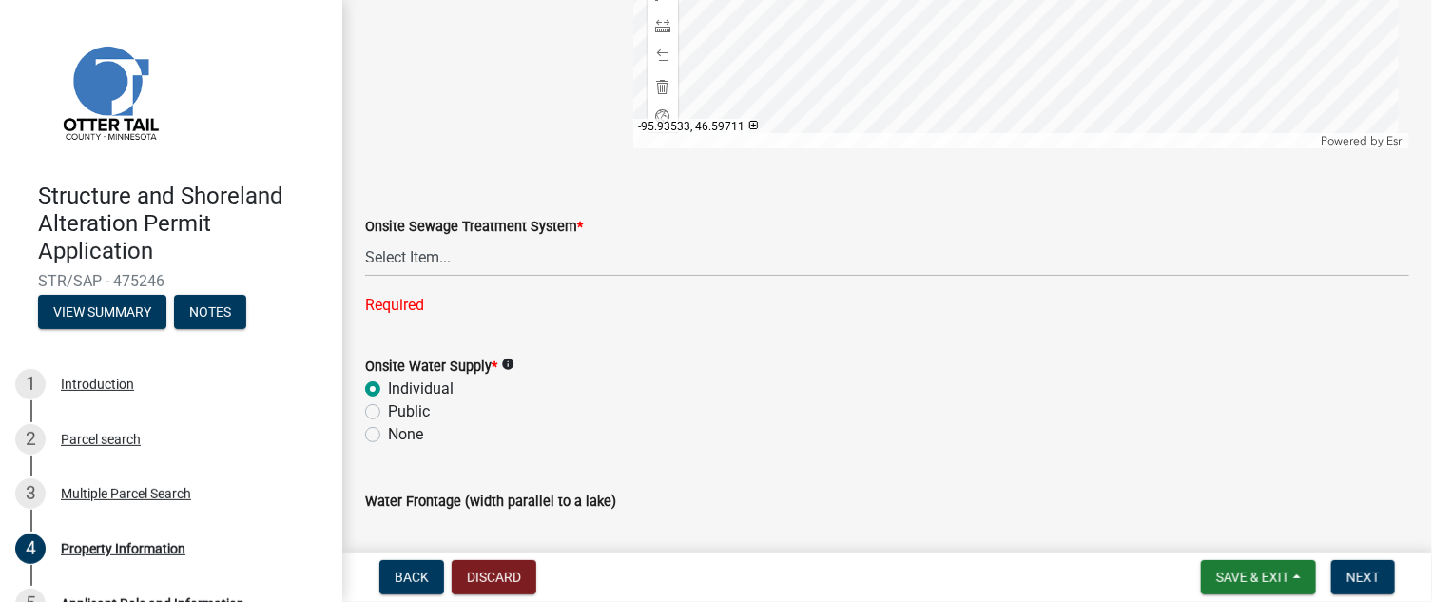
click at [471, 522] on input "Water Frontage (width parallel to a lake)" at bounding box center [887, 532] width 1044 height 39
click at [399, 254] on select "Select Item... L&R Certificate of Compliance within 5yrs Compliance Inspection …" at bounding box center [887, 257] width 1044 height 39
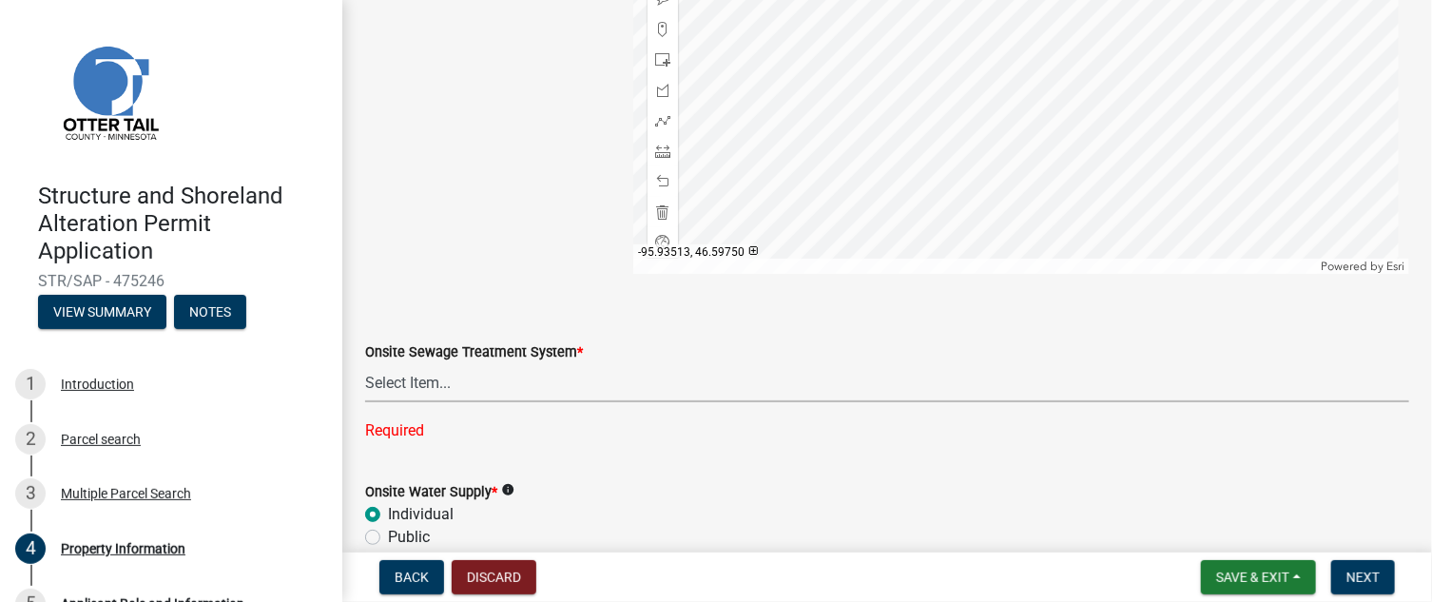
scroll to position [1255, 0]
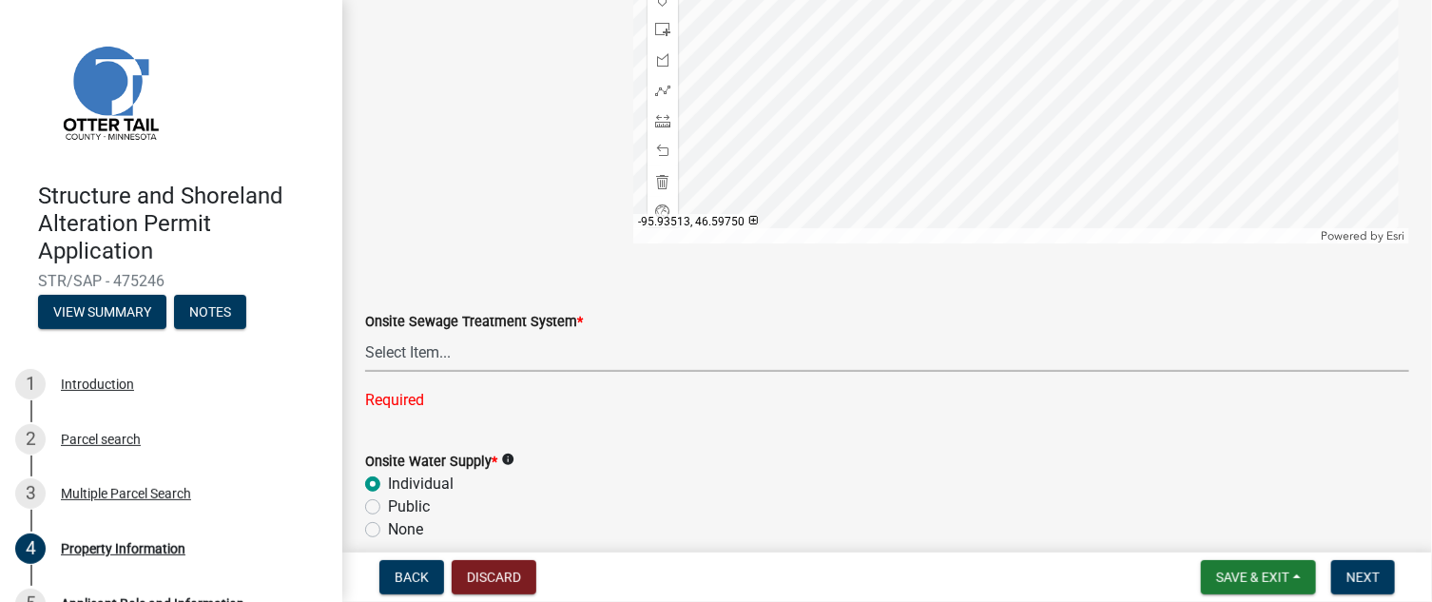
click at [480, 350] on select "Select Item... L&R Certificate of Compliance within 5yrs Compliance Inspection …" at bounding box center [887, 352] width 1044 height 39
click at [684, 313] on div "Onsite Sewage Treatment System *" at bounding box center [887, 321] width 1044 height 23
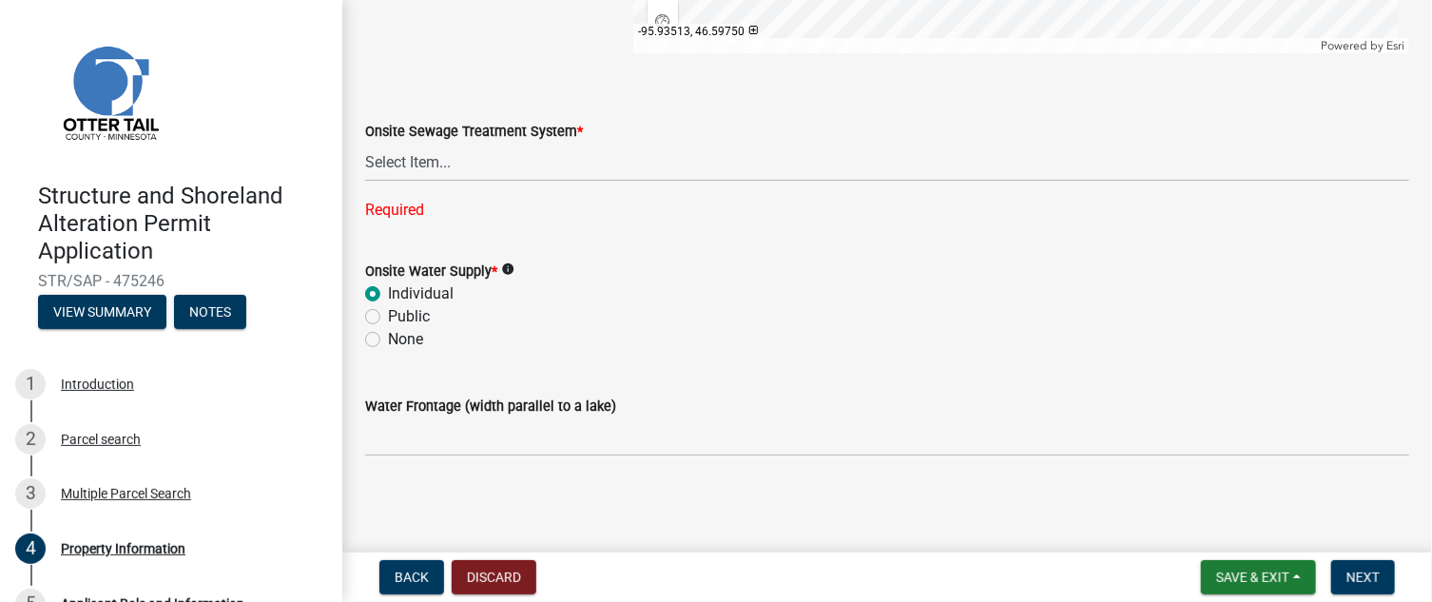
click at [686, 413] on div "Water Frontage (width parallel to a lake)" at bounding box center [887, 406] width 1044 height 23
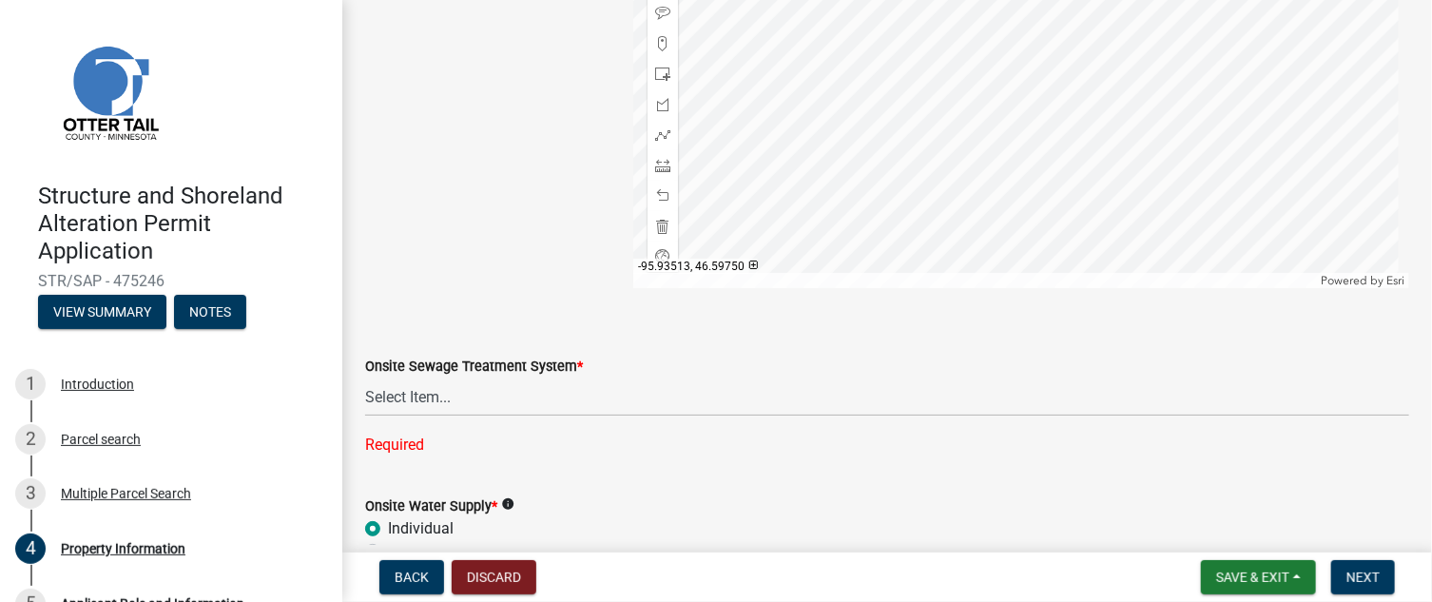
scroll to position [1255, 0]
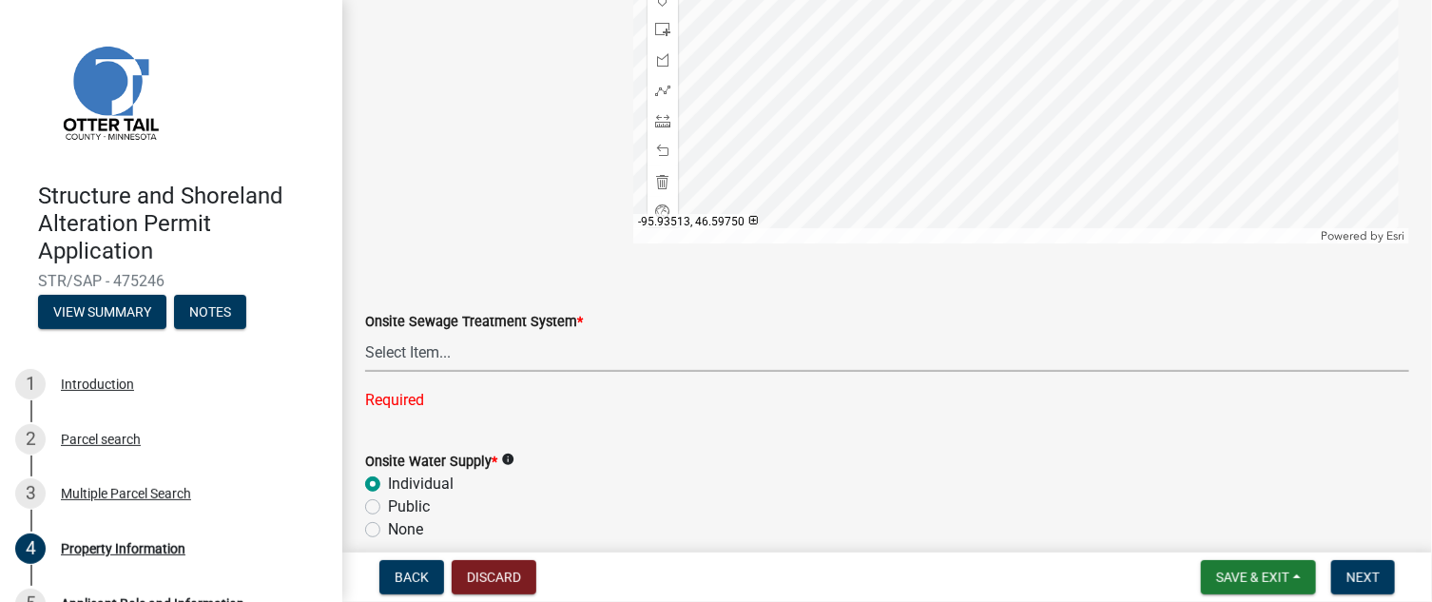
click at [497, 342] on select "Select Item... L&R Certificate of Compliance within 5yrs Compliance Inspection …" at bounding box center [887, 352] width 1044 height 39
click at [533, 337] on select "Select Item... L&R Certificate of Compliance within 5yrs Compliance Inspection …" at bounding box center [887, 352] width 1044 height 39
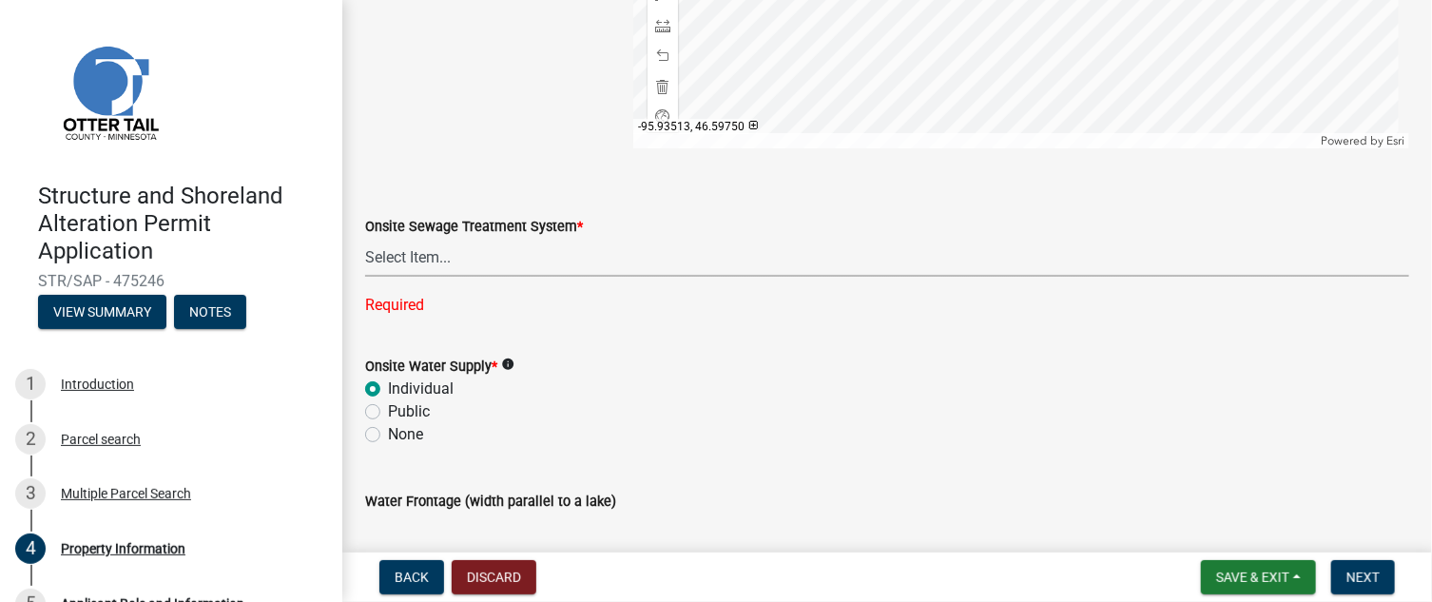
click at [800, 265] on select "Select Item... L&R Certificate of Compliance within 5yrs Compliance Inspection …" at bounding box center [887, 257] width 1044 height 39
click at [365, 238] on select "Select Item... L&R Certificate of Compliance within 5yrs Compliance Inspection …" at bounding box center [887, 257] width 1044 height 39
select select "9233bc03-43b7-4bc3-a622-0f4482adc204"
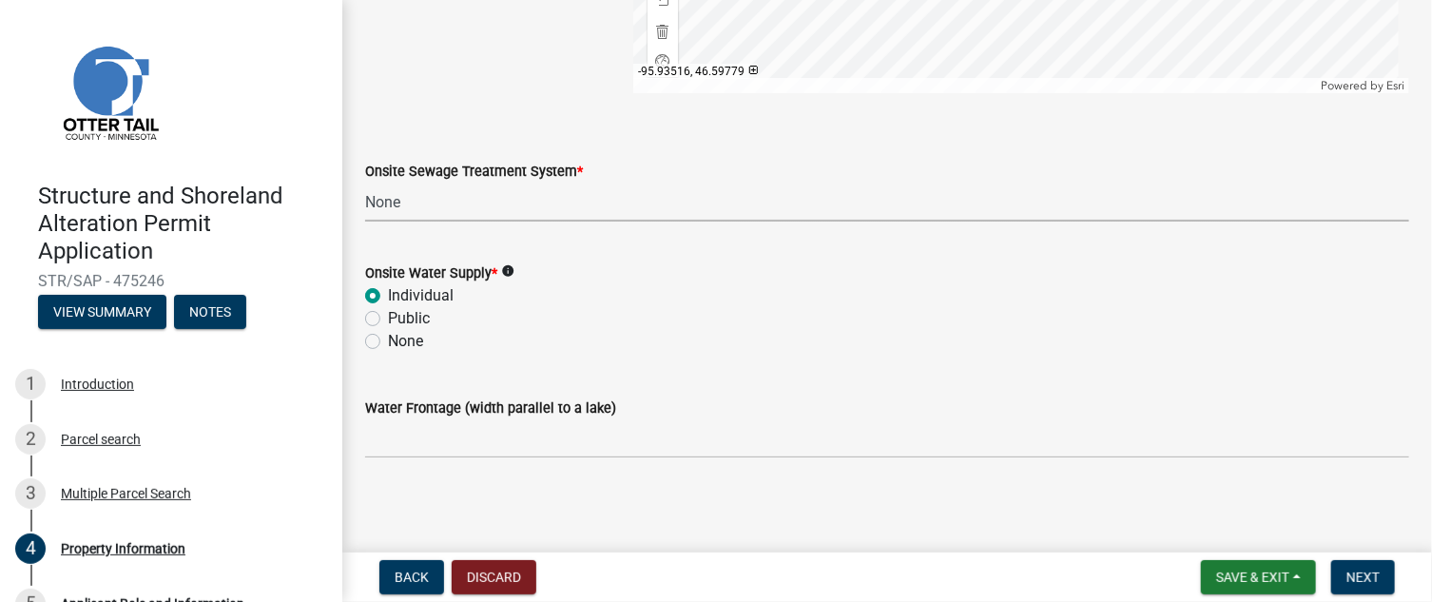
scroll to position [1407, 0]
click at [552, 196] on select "Select Item... L&R Certificate of Compliance within 5yrs Compliance Inspection …" at bounding box center [887, 200] width 1044 height 39
click at [1367, 382] on div "Water Frontage (width parallel to a lake)" at bounding box center [887, 412] width 1044 height 88
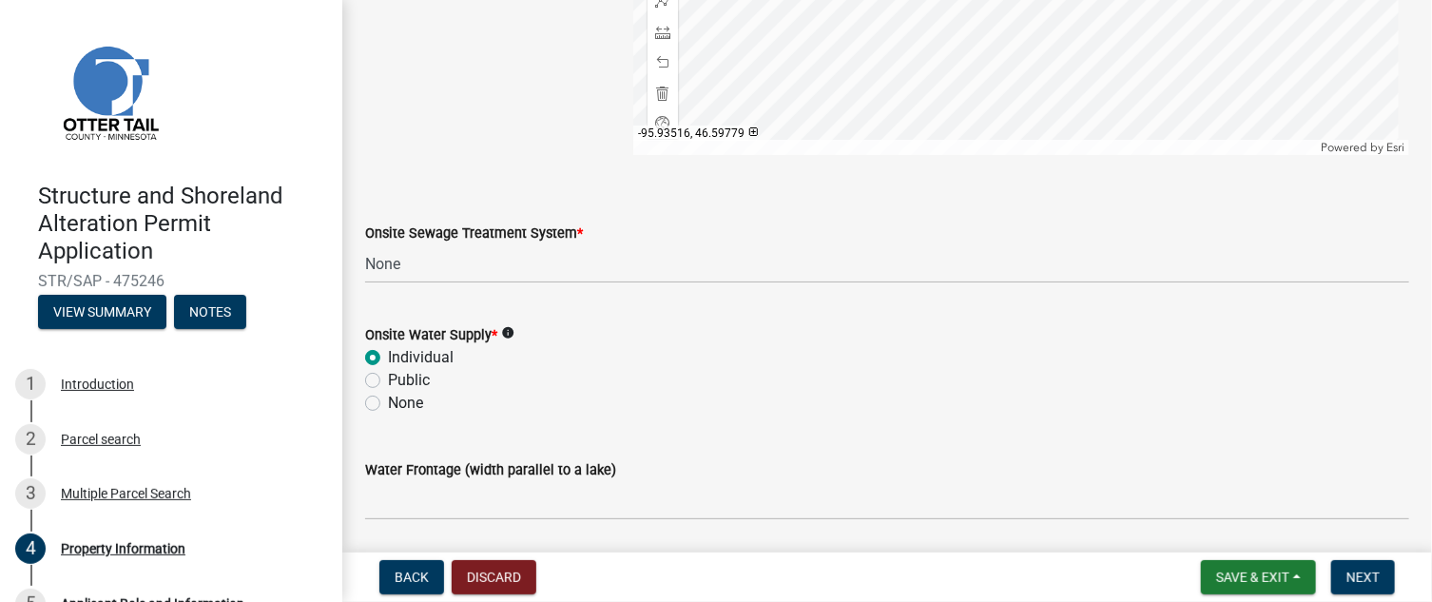
scroll to position [1312, 0]
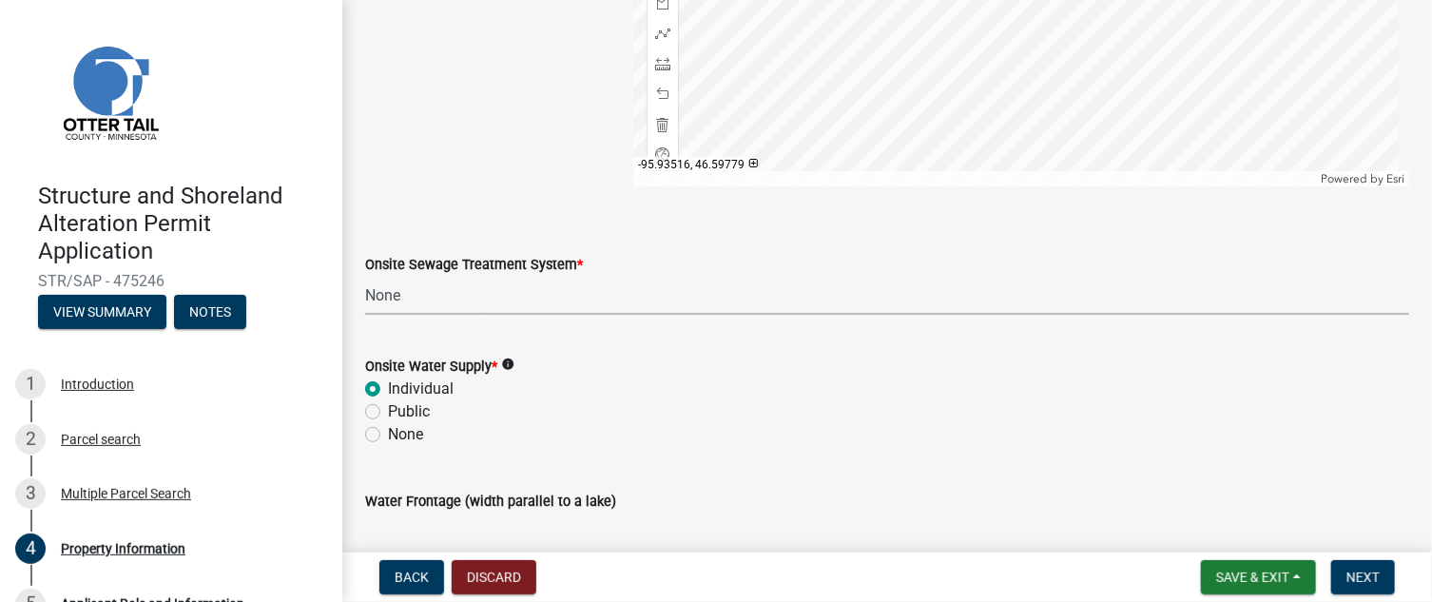
click at [737, 301] on select "Select Item... L&R Certificate of Compliance within 5yrs Compliance Inspection …" at bounding box center [887, 295] width 1044 height 39
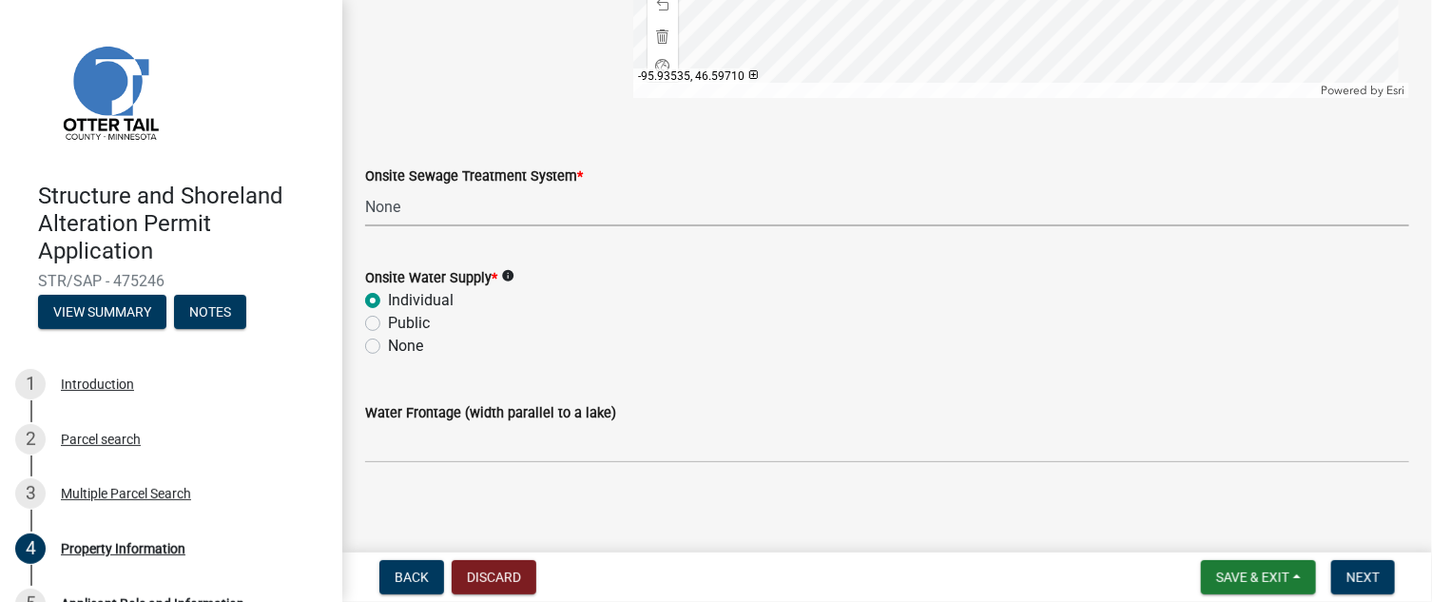
scroll to position [1407, 0]
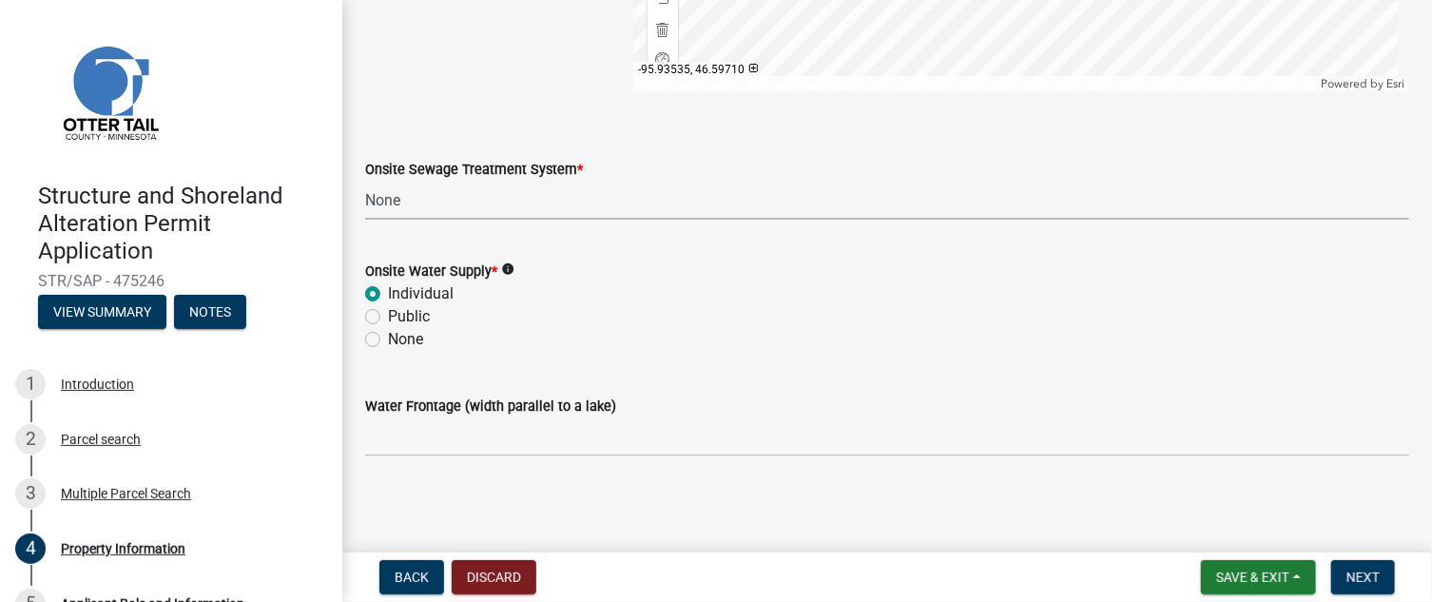
click at [480, 206] on select "Select Item... L&R Certificate of Compliance within 5yrs Compliance Inspection …" at bounding box center [887, 200] width 1044 height 39
